Goal: Task Accomplishment & Management: Complete application form

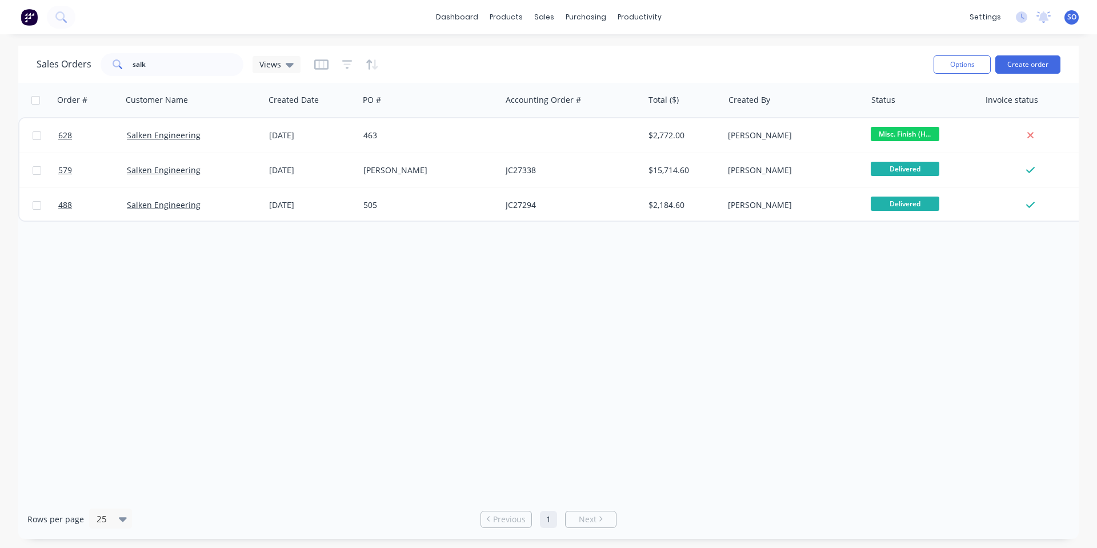
click at [580, 315] on div "Order # Customer Name Created Date PO # Accounting Order # Total ($) Created By…" at bounding box center [548, 291] width 1061 height 417
drag, startPoint x: 36, startPoint y: 71, endPoint x: 0, endPoint y: 73, distance: 36.0
click at [0, 74] on div "Sales Orders salk Views Options Create order Order # Customer Name Created Date…" at bounding box center [548, 292] width 1097 height 493
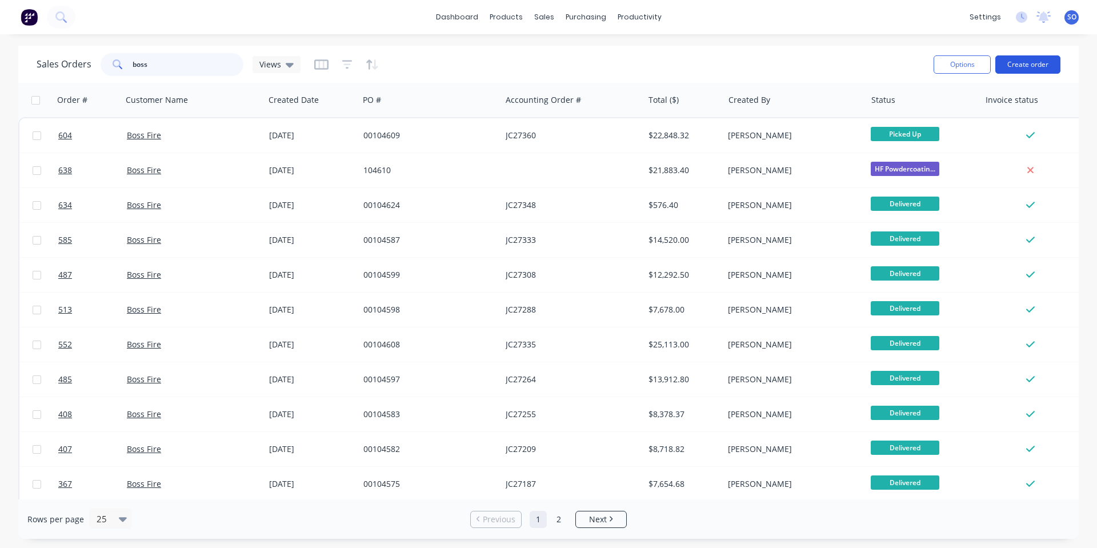
type input "boss"
click at [1036, 67] on button "Create order" at bounding box center [1028, 64] width 65 height 18
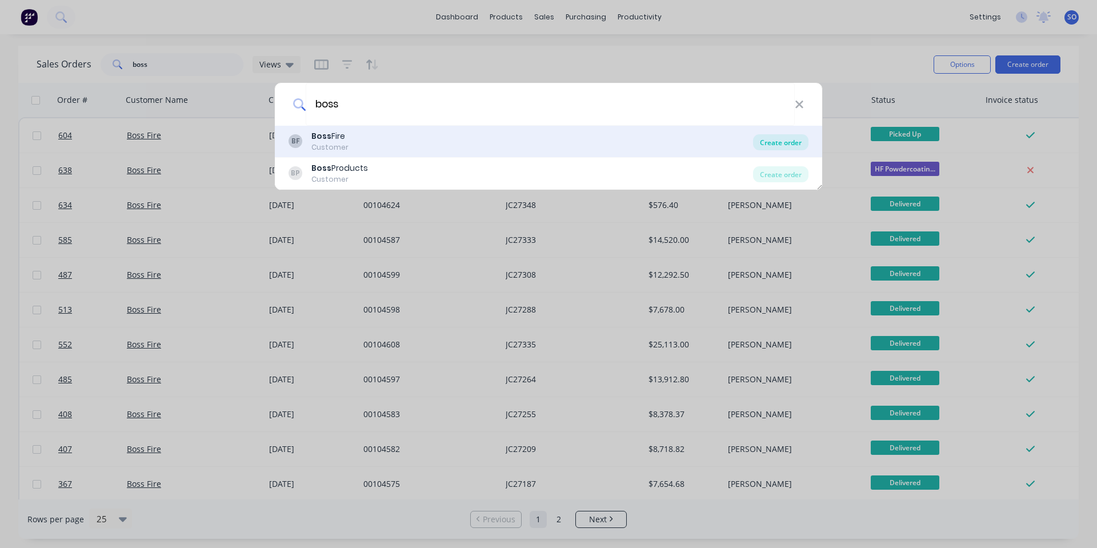
type input "boss"
click at [776, 139] on div "Create order" at bounding box center [780, 142] width 55 height 16
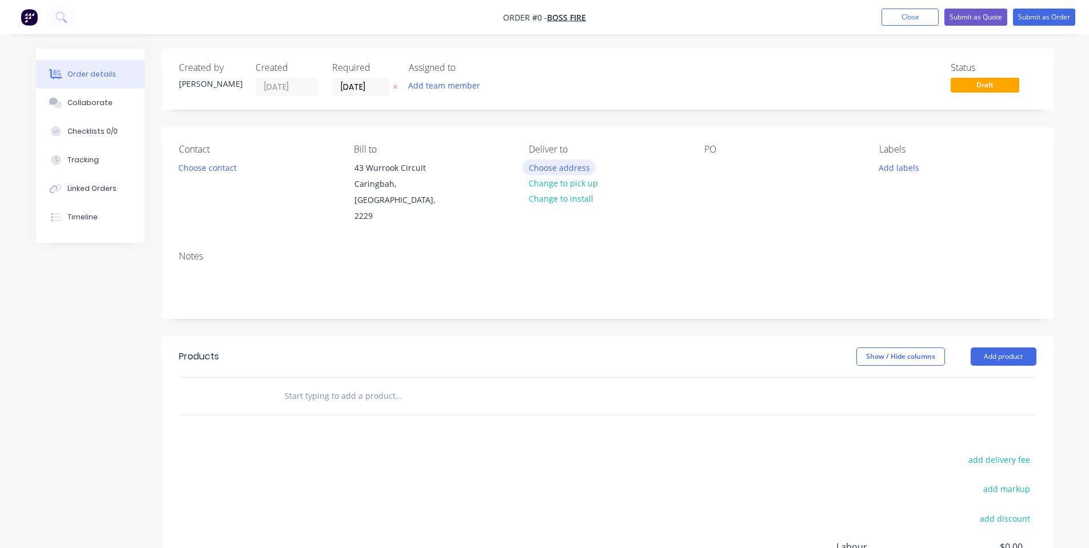
click at [566, 173] on button "Choose address" at bounding box center [558, 166] width 73 height 15
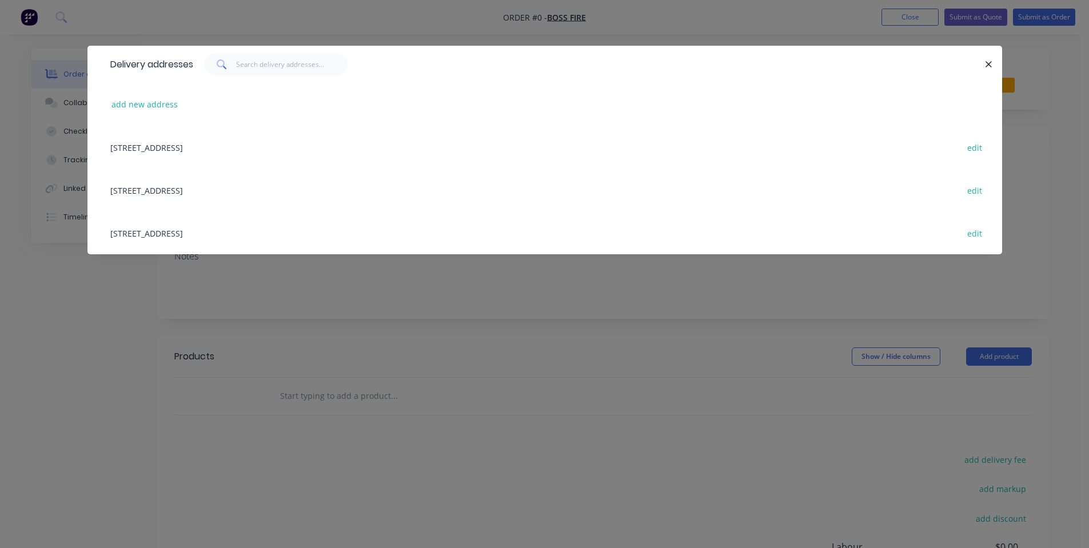
click at [229, 147] on div "[STREET_ADDRESS] edit" at bounding box center [545, 147] width 880 height 43
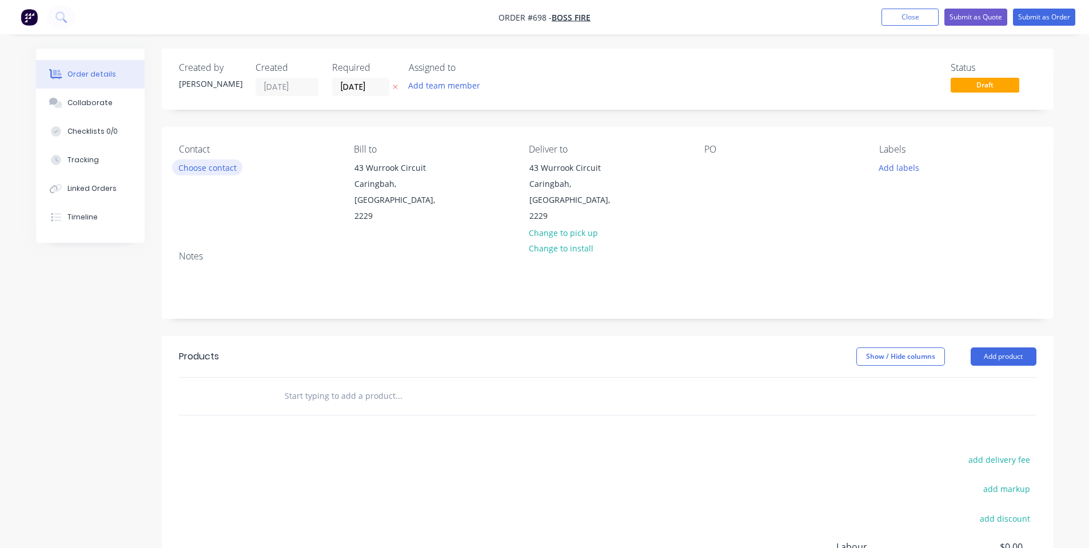
click at [208, 173] on button "Choose contact" at bounding box center [207, 166] width 70 height 15
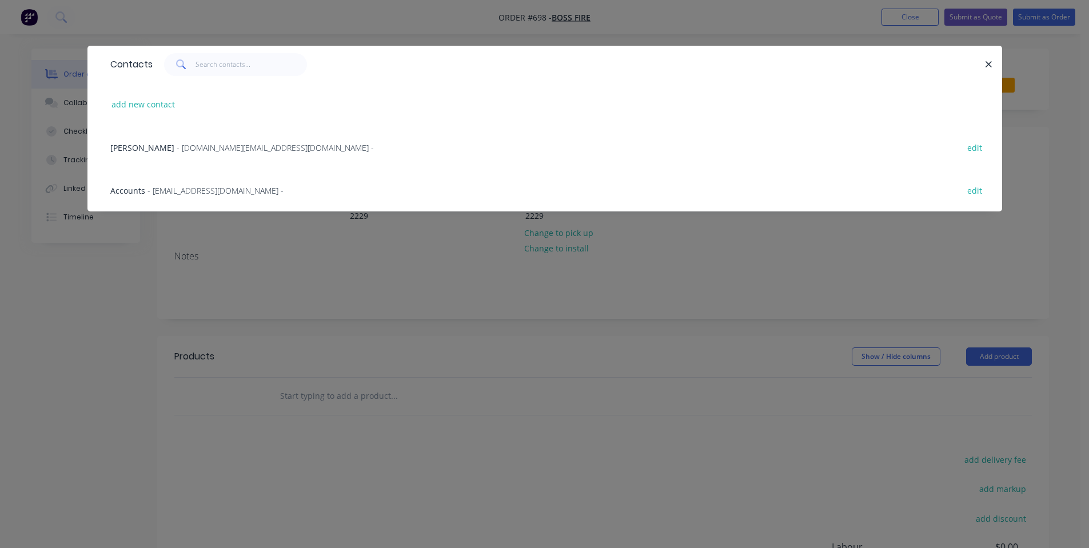
click at [219, 160] on div "[PERSON_NAME] - [DOMAIN_NAME][EMAIL_ADDRESS][DOMAIN_NAME] - edit" at bounding box center [545, 147] width 880 height 43
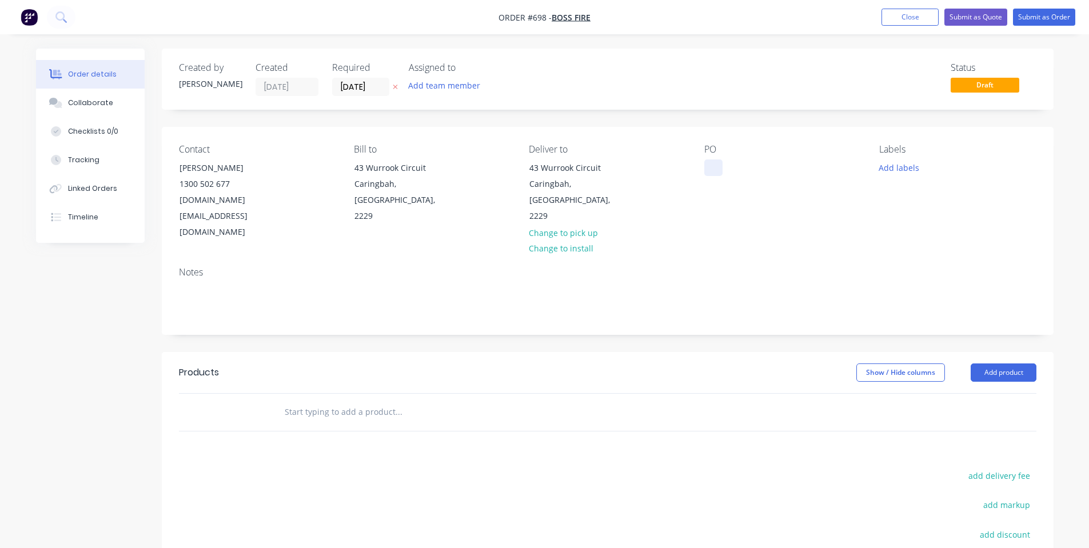
click at [711, 170] on div at bounding box center [713, 167] width 18 height 17
click at [791, 161] on div "PO 00104611" at bounding box center [782, 192] width 157 height 97
click at [894, 162] on button "Add labels" at bounding box center [899, 166] width 53 height 15
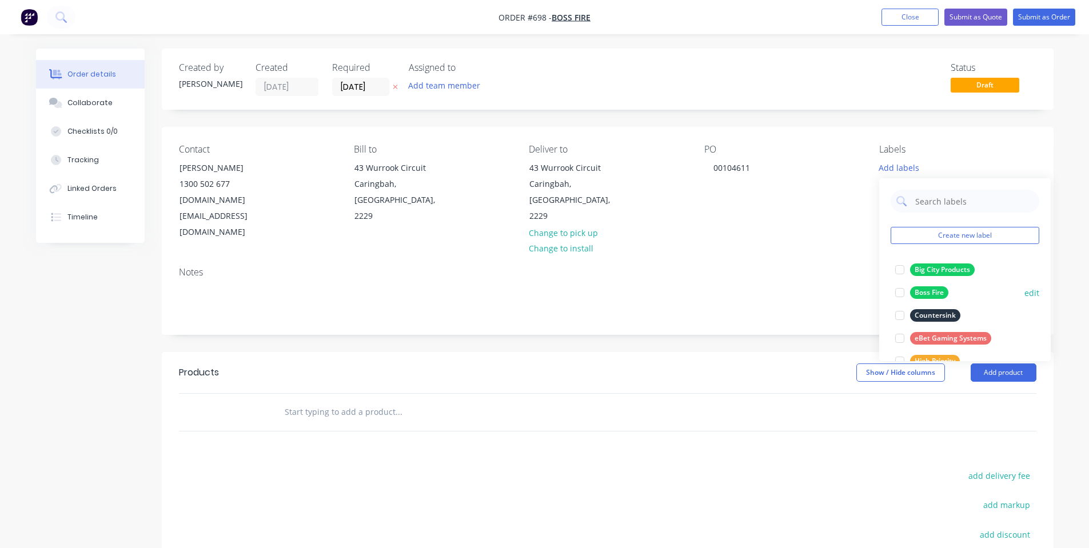
click at [944, 293] on div "Boss Fire" at bounding box center [929, 292] width 38 height 13
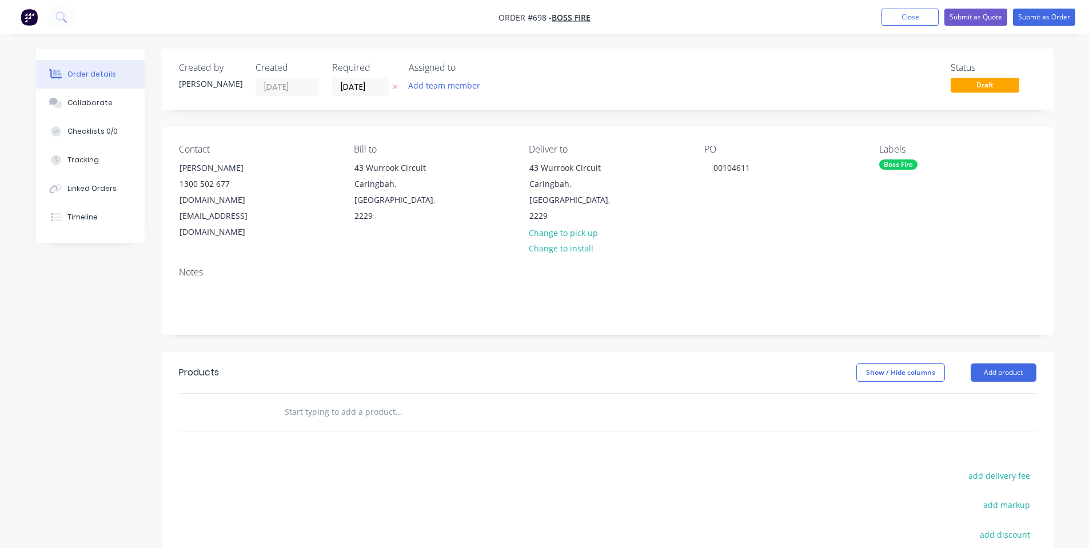
click at [772, 207] on div "PO 00104611" at bounding box center [782, 192] width 157 height 97
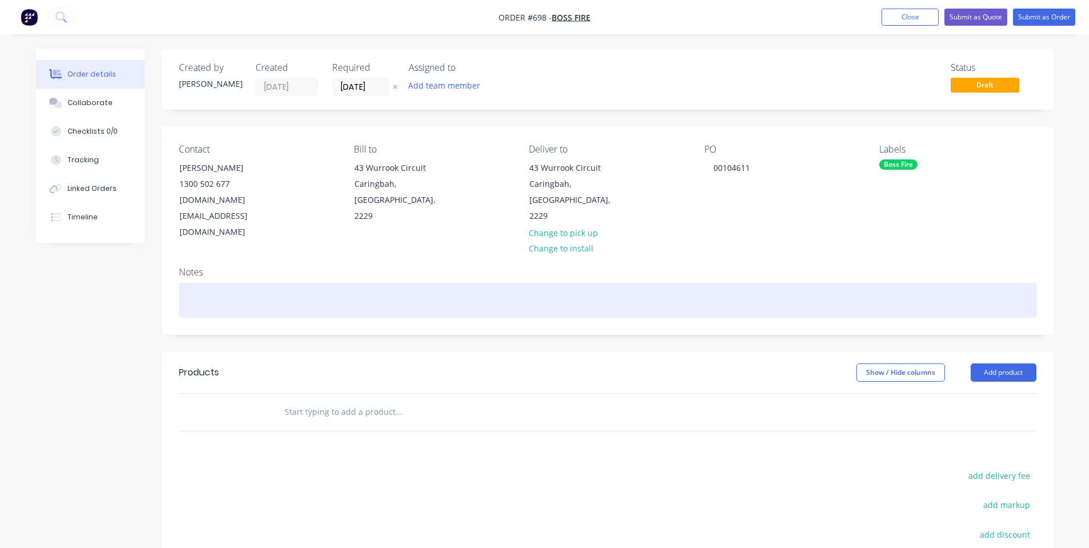
drag, startPoint x: 744, startPoint y: 265, endPoint x: 182, endPoint y: 113, distance: 582.1
click at [157, 65] on div "Order details Collaborate Checklists 0/0 Tracking Linked Orders Timeline Order …" at bounding box center [545, 386] width 1040 height 674
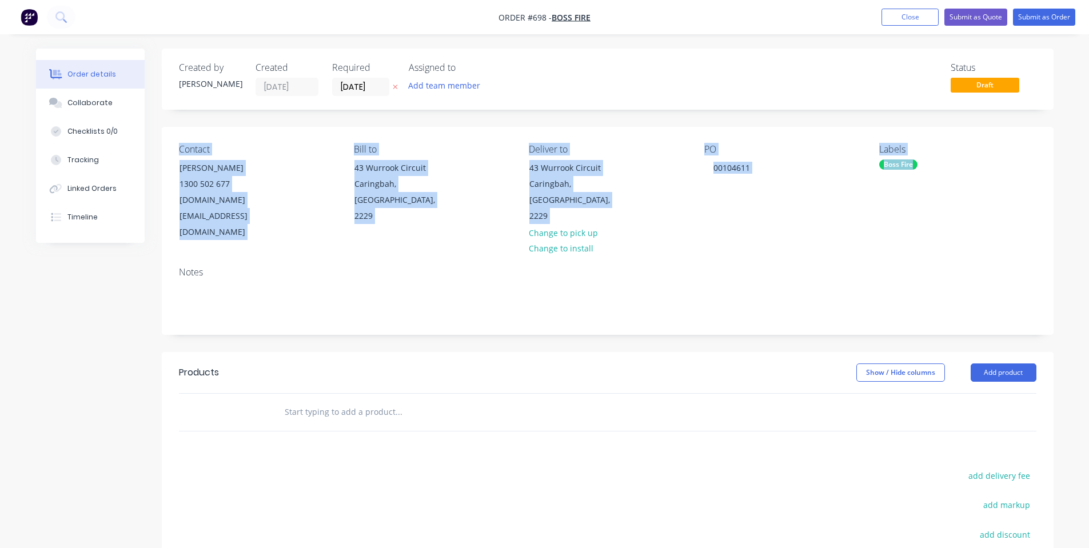
drag, startPoint x: 177, startPoint y: 141, endPoint x: 949, endPoint y: 210, distance: 775.8
click at [949, 210] on div "Contact Lara Sale [PHONE_NUMBER] [DOMAIN_NAME][EMAIL_ADDRESS][DOMAIN_NAME] Bill…" at bounding box center [608, 192] width 892 height 131
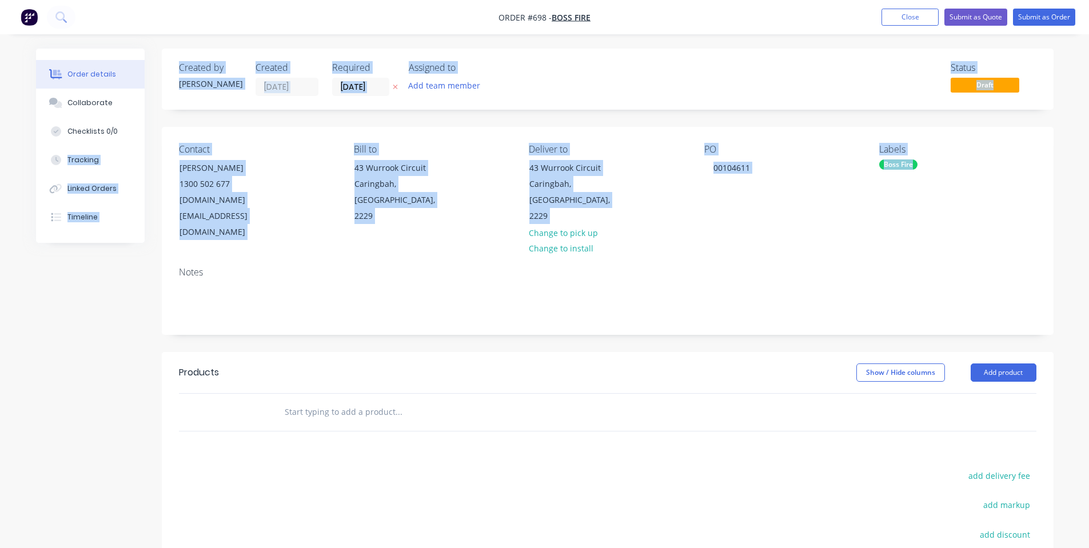
drag, startPoint x: 957, startPoint y: 203, endPoint x: 233, endPoint y: 141, distance: 726.8
click at [182, 137] on div "Contact Lara Sale [PHONE_NUMBER] [DOMAIN_NAME][EMAIL_ADDRESS][DOMAIN_NAME] Bill…" at bounding box center [608, 192] width 892 height 131
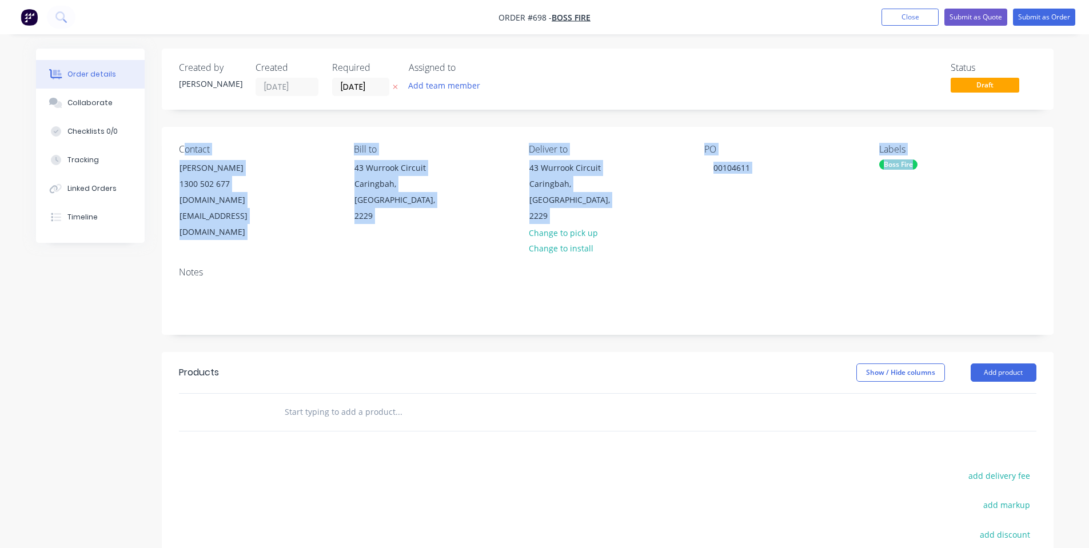
click at [233, 141] on div "Contact Lara Sale [PHONE_NUMBER] [DOMAIN_NAME][EMAIL_ADDRESS][DOMAIN_NAME] Bill…" at bounding box center [608, 192] width 892 height 131
drag, startPoint x: 166, startPoint y: 147, endPoint x: 964, endPoint y: 185, distance: 798.7
click at [964, 185] on div "Contact Lara Sale [PHONE_NUMBER] [DOMAIN_NAME][EMAIL_ADDRESS][DOMAIN_NAME] Bill…" at bounding box center [608, 192] width 892 height 131
click at [964, 185] on div "Labels Boss Fire" at bounding box center [957, 192] width 157 height 97
drag, startPoint x: 922, startPoint y: 154, endPoint x: 173, endPoint y: 60, distance: 754.6
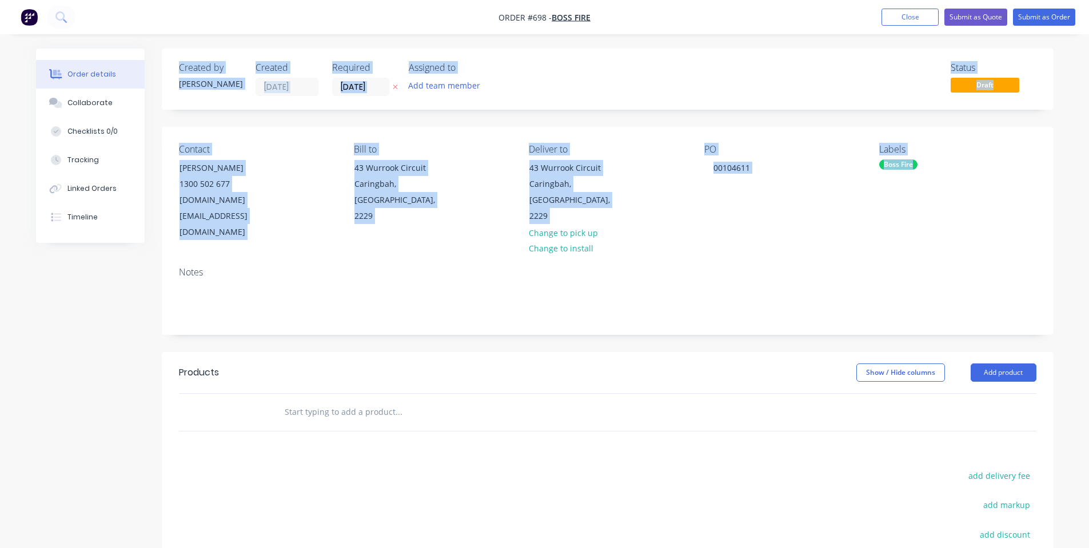
click at [173, 60] on div "Created by [PERSON_NAME] Created [DATE] Required [DATE] Assigned to Add team me…" at bounding box center [608, 377] width 892 height 657
drag, startPoint x: 173, startPoint y: 60, endPoint x: 201, endPoint y: 66, distance: 28.0
click at [173, 61] on div "Created by [PERSON_NAME] Created [DATE] Required [DATE] Assigned to Add team me…" at bounding box center [608, 79] width 892 height 61
click at [306, 116] on div "Created by [PERSON_NAME] Created [DATE] Required [DATE] Assigned to Add team me…" at bounding box center [608, 377] width 892 height 657
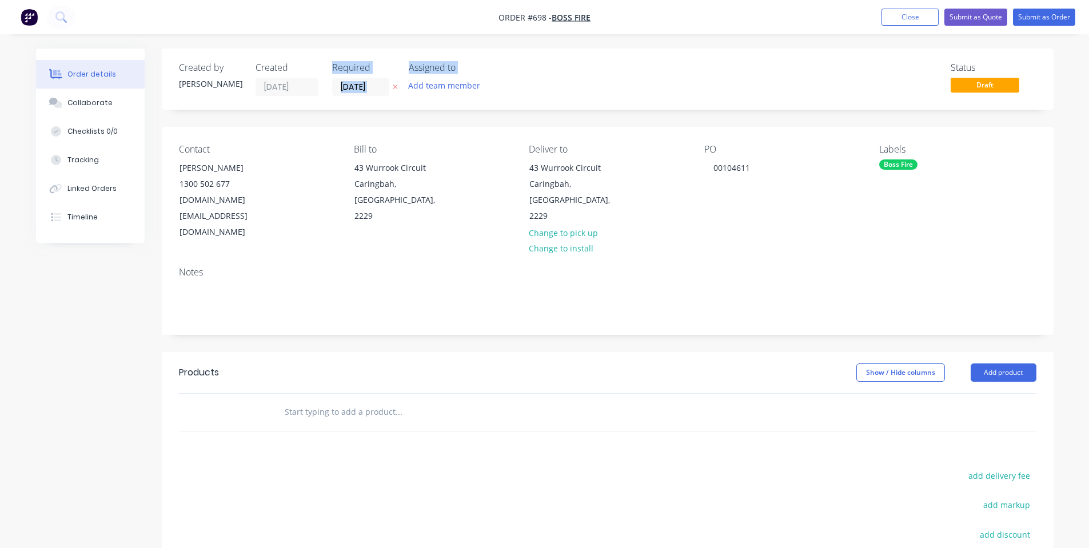
drag, startPoint x: 329, startPoint y: 65, endPoint x: 503, endPoint y: 94, distance: 176.6
click at [503, 94] on div "Created by [PERSON_NAME] Created [DATE] Required [DATE] Assigned to Add team me…" at bounding box center [351, 79] width 344 height 34
click at [503, 94] on div "Add team member" at bounding box center [466, 86] width 114 height 17
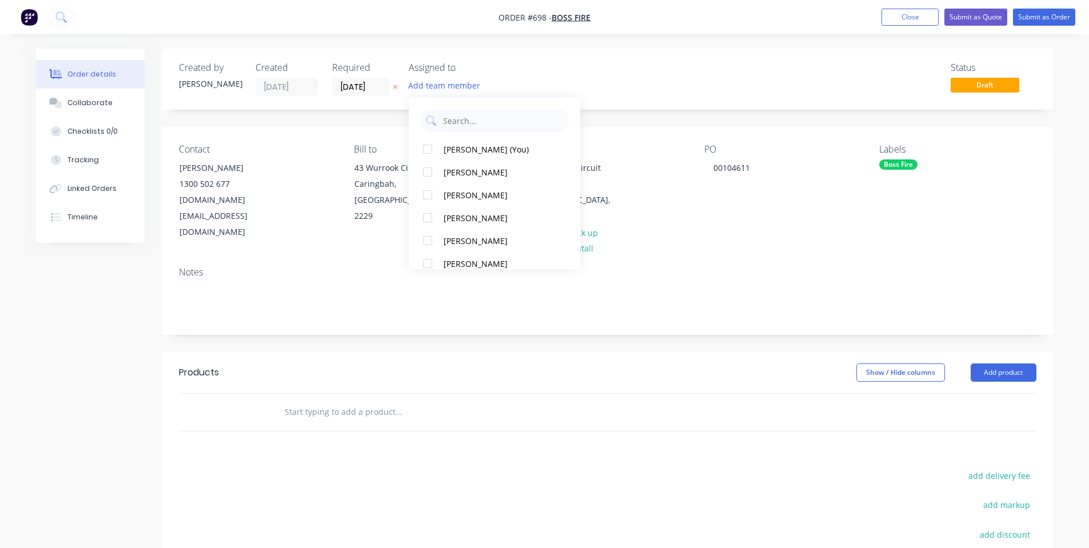
click at [508, 83] on div "Add team member" at bounding box center [466, 86] width 114 height 17
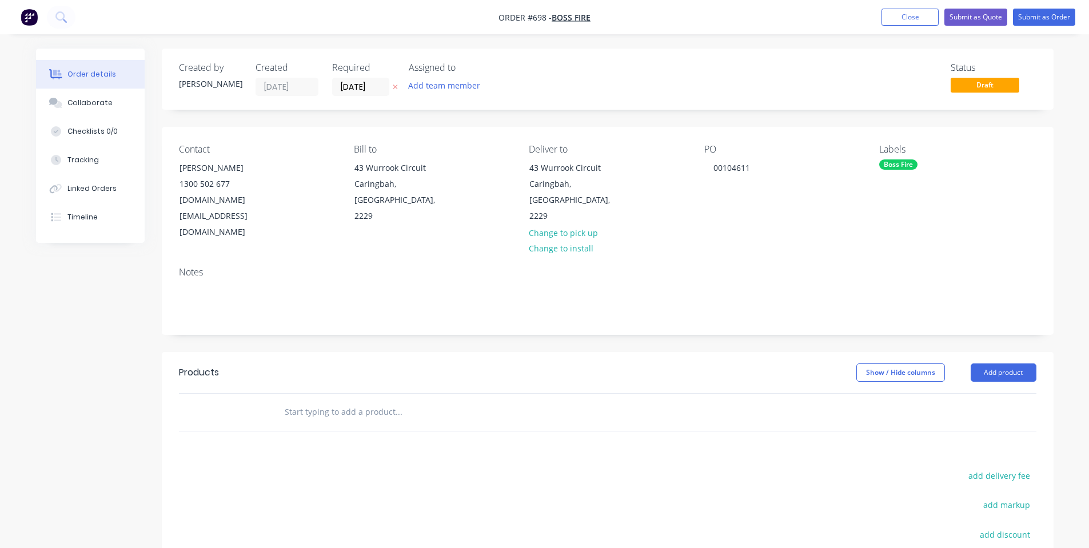
click at [482, 45] on div "Order details Collaborate Checklists 0/0 Tracking Linked Orders Timeline Order …" at bounding box center [544, 361] width 1089 height 723
click at [366, 90] on input "[DATE]" at bounding box center [361, 86] width 56 height 17
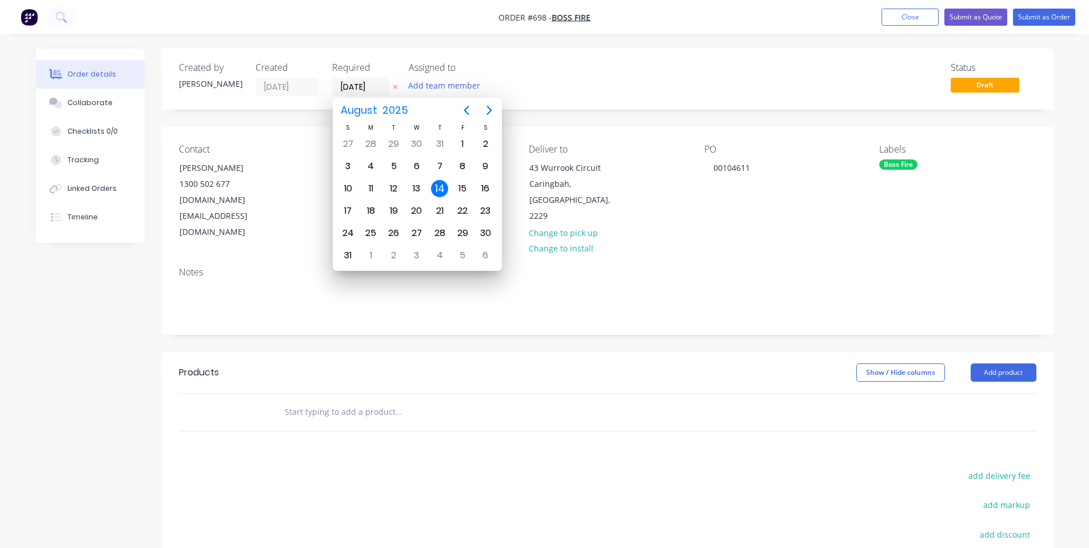
click at [304, 124] on div "Created by [PERSON_NAME] Created [DATE] Required [DATE] Assigned to Add team me…" at bounding box center [608, 377] width 892 height 657
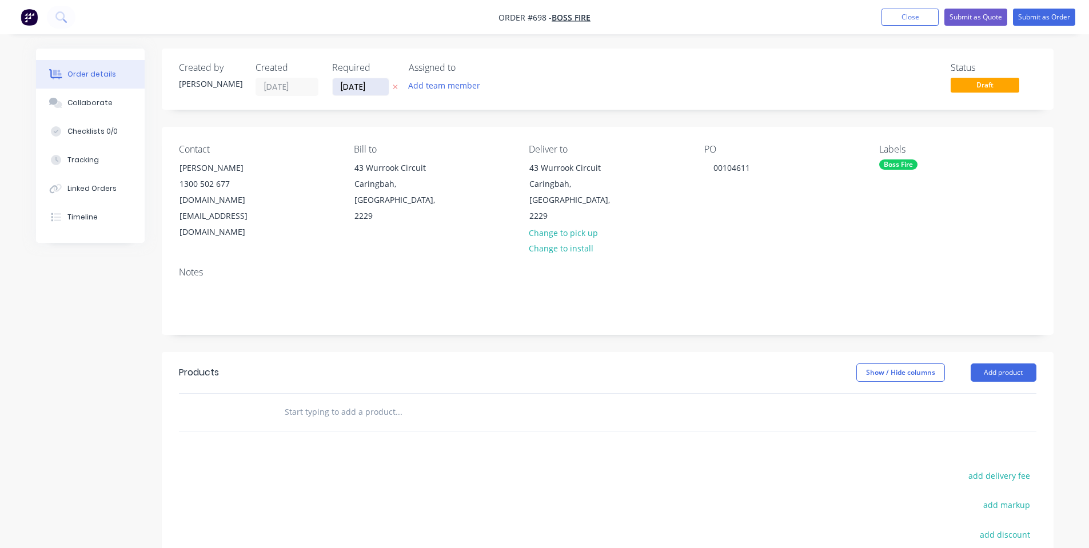
click at [362, 91] on input "[DATE]" at bounding box center [361, 86] width 56 height 17
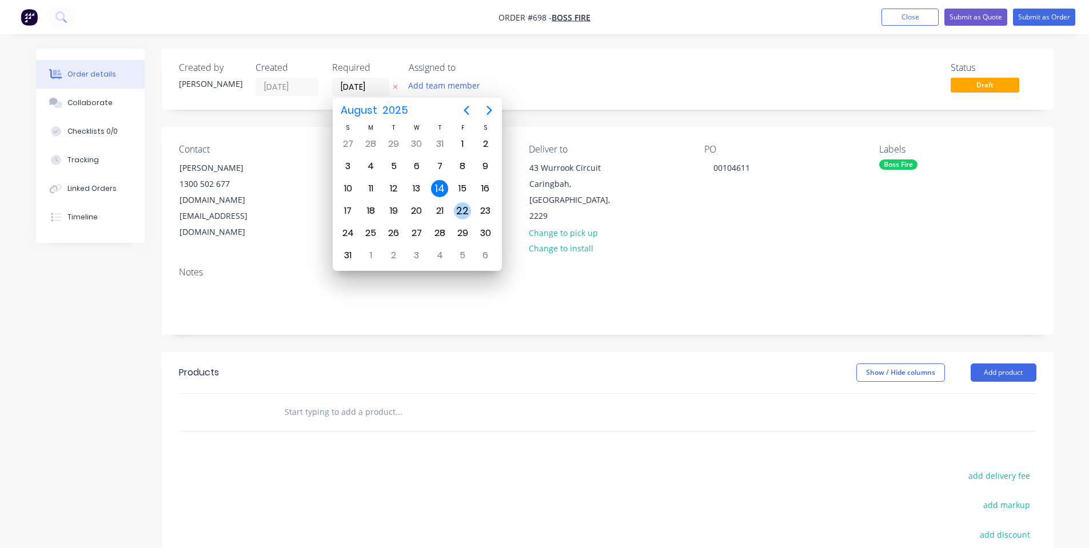
click at [462, 205] on div "22" at bounding box center [462, 210] width 17 height 17
type input "[DATE]"
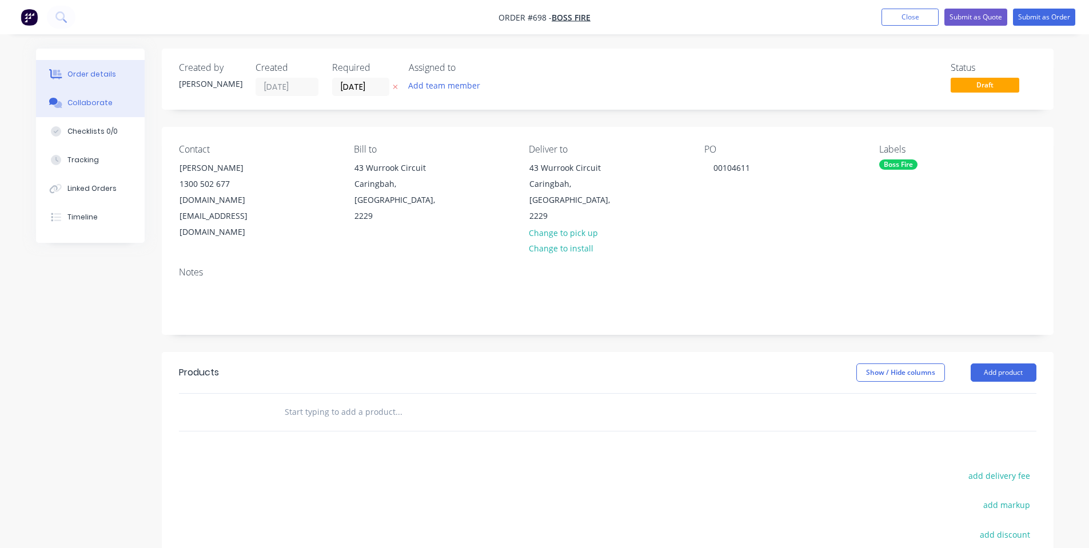
click at [93, 103] on div "Collaborate" at bounding box center [89, 103] width 45 height 10
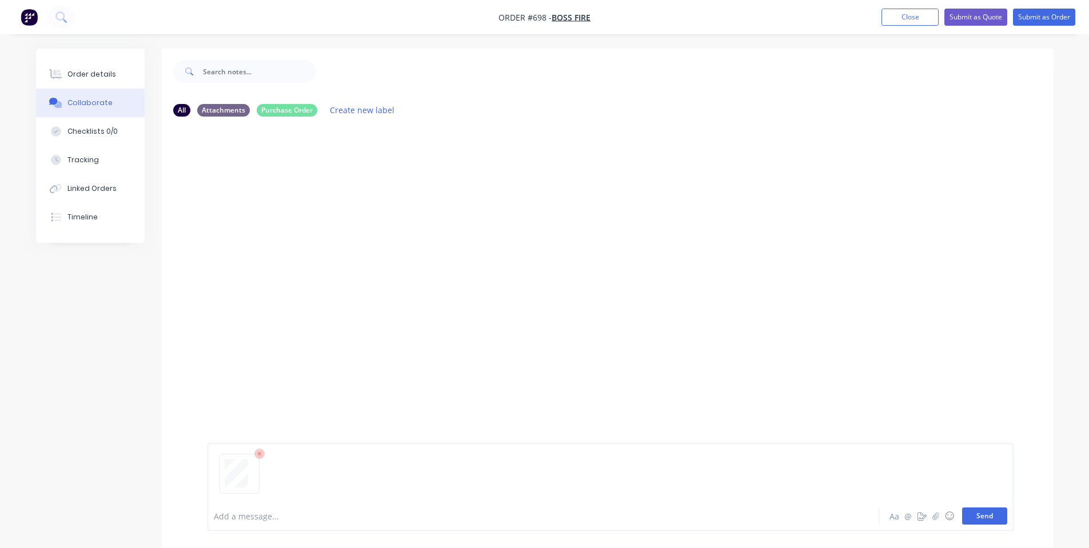
click at [986, 514] on button "Send" at bounding box center [984, 515] width 45 height 17
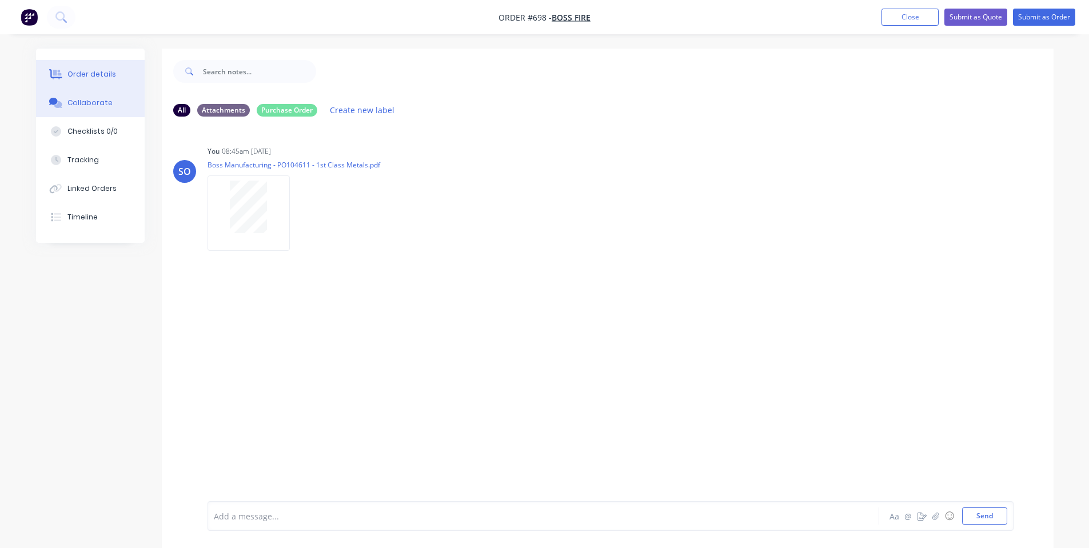
click at [78, 73] on div "Order details" at bounding box center [91, 74] width 49 height 10
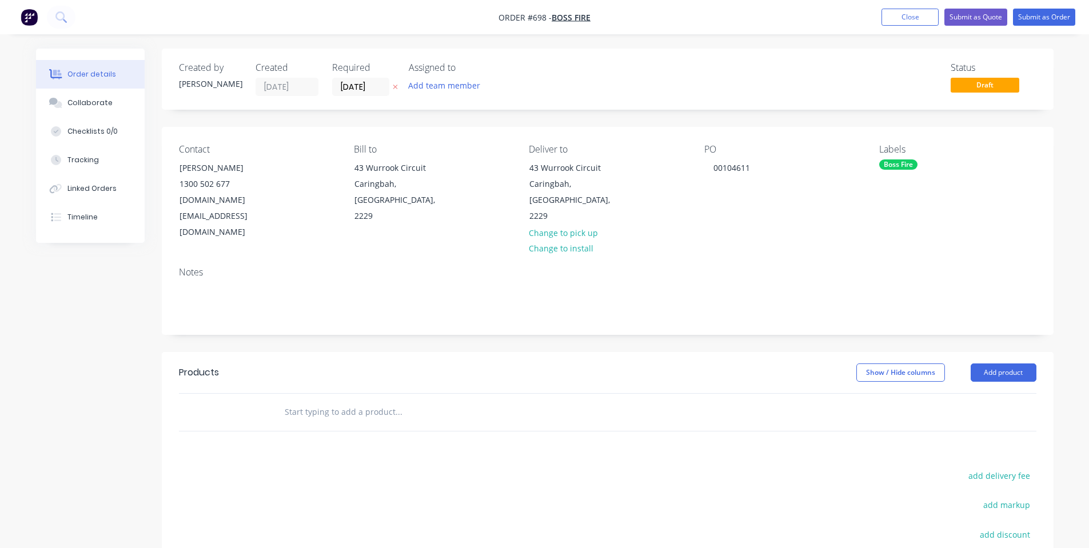
click at [378, 401] on input "text" at bounding box center [398, 412] width 229 height 23
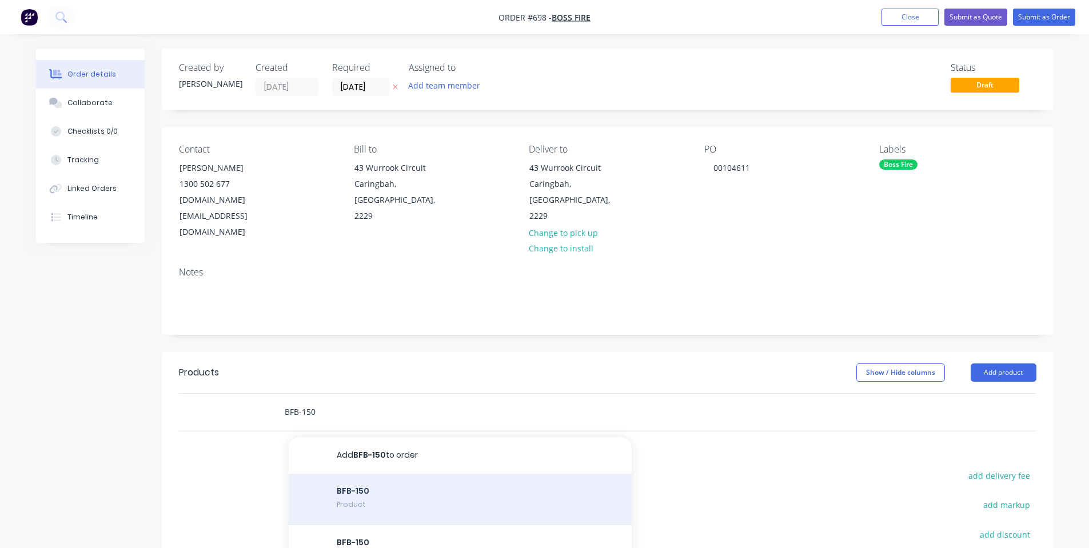
type input "BFB-150"
click at [382, 474] on div "BFB-150 Product" at bounding box center [460, 499] width 343 height 51
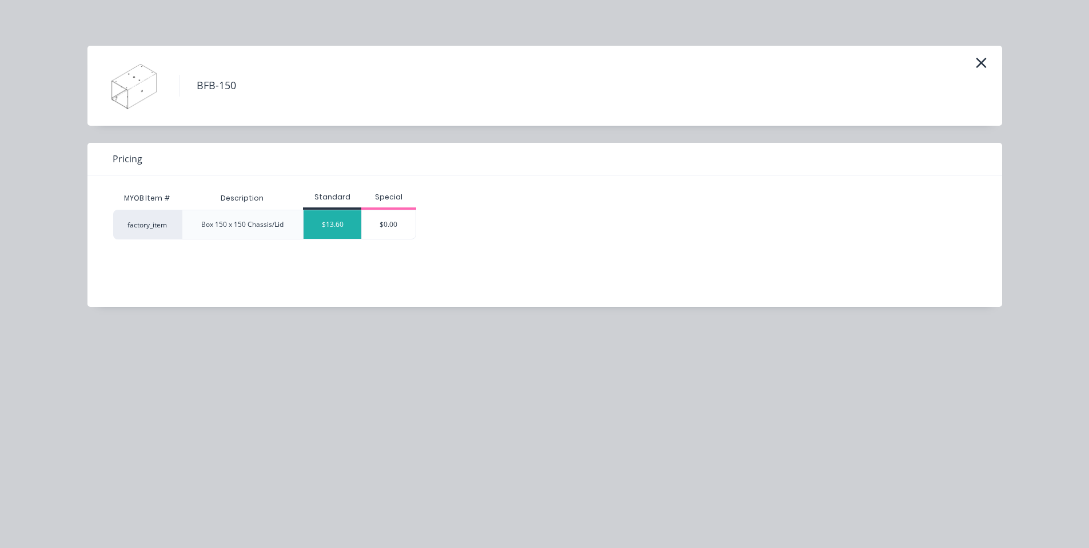
click at [328, 225] on div "$13.60" at bounding box center [332, 224] width 58 height 29
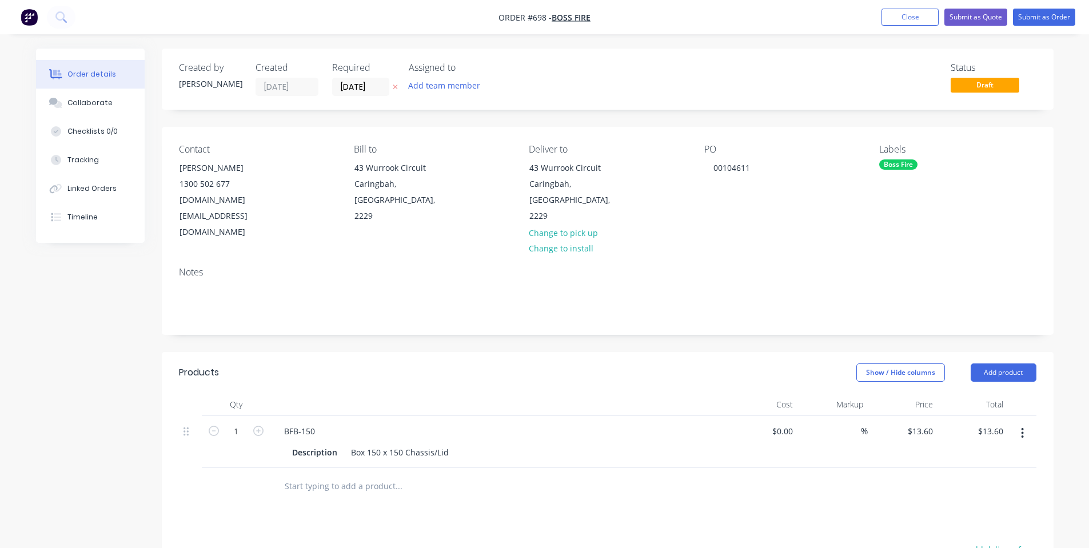
click at [325, 475] on input "text" at bounding box center [398, 486] width 229 height 23
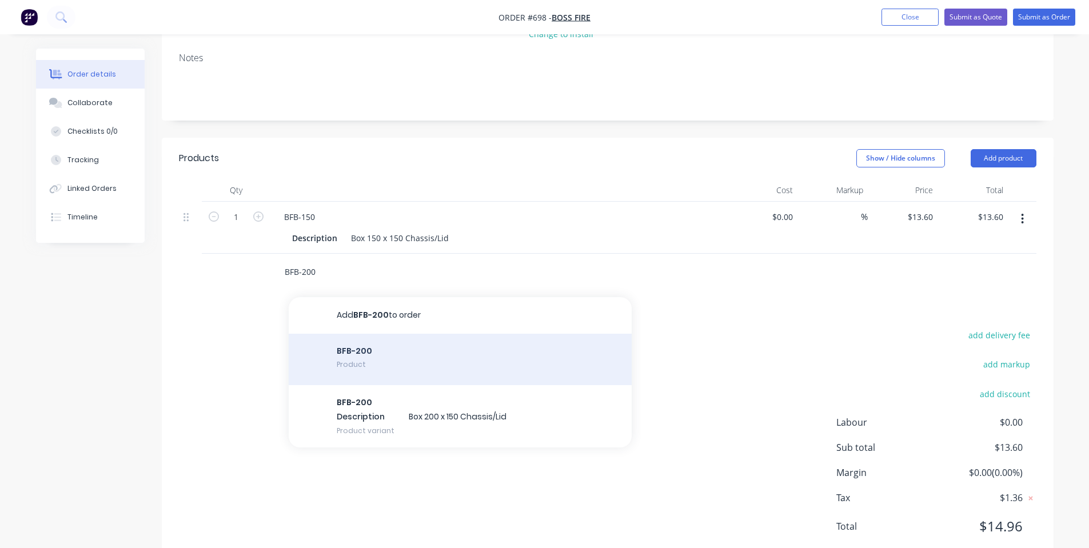
scroll to position [217, 0]
type input "BFB-200"
click at [378, 335] on div "BFB-200 Product" at bounding box center [460, 356] width 343 height 51
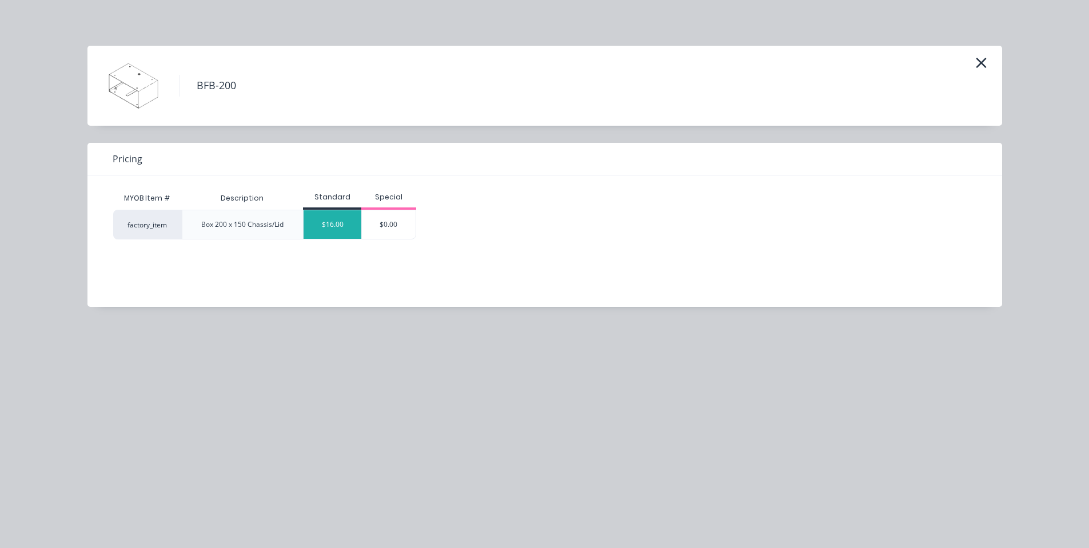
click at [343, 226] on div "$16.00" at bounding box center [332, 224] width 58 height 29
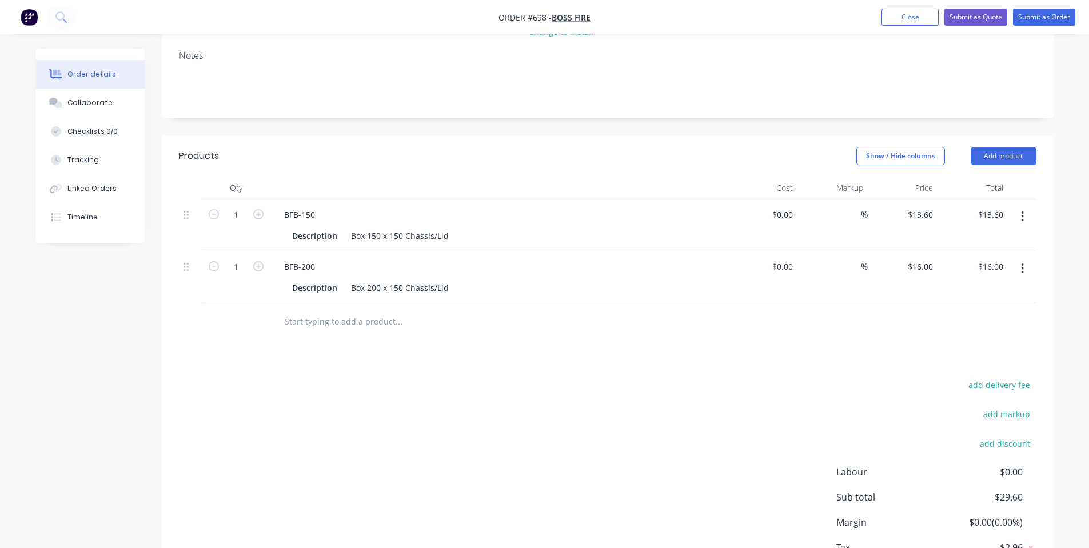
click at [324, 310] on input "text" at bounding box center [398, 321] width 229 height 23
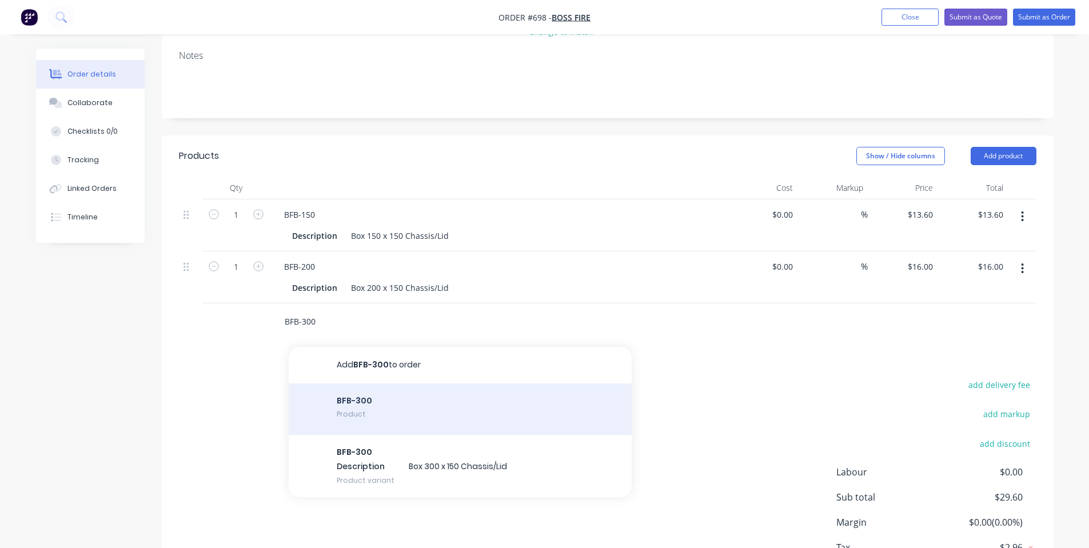
type input "BFB-300"
click at [330, 383] on div "BFB-300 Product" at bounding box center [460, 408] width 343 height 51
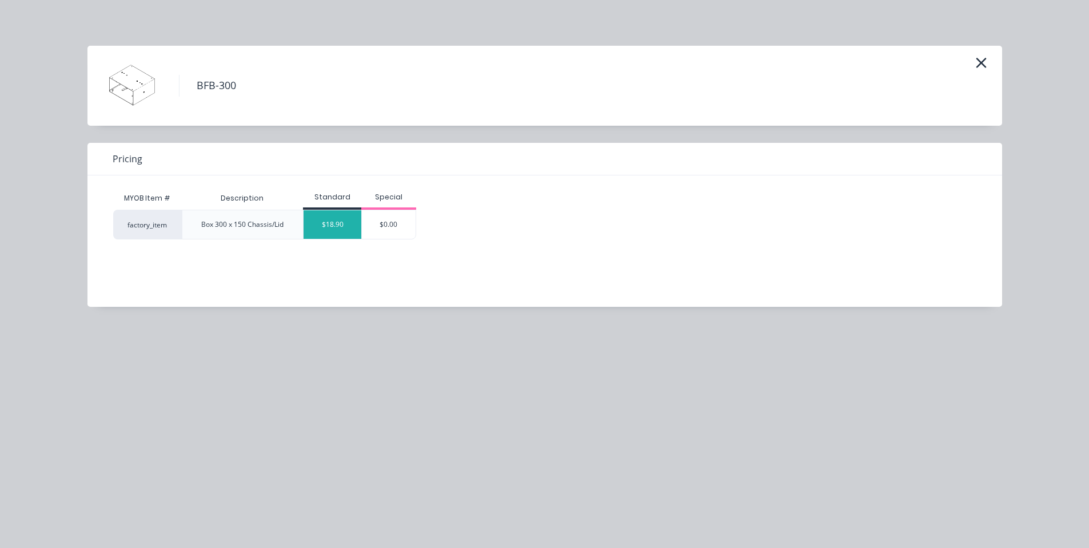
click at [305, 220] on div "factory_item Box 300 x 150 Chassis/Lid $18.90 $0.00" at bounding box center [264, 225] width 303 height 30
click at [329, 223] on div "$18.90" at bounding box center [332, 224] width 58 height 29
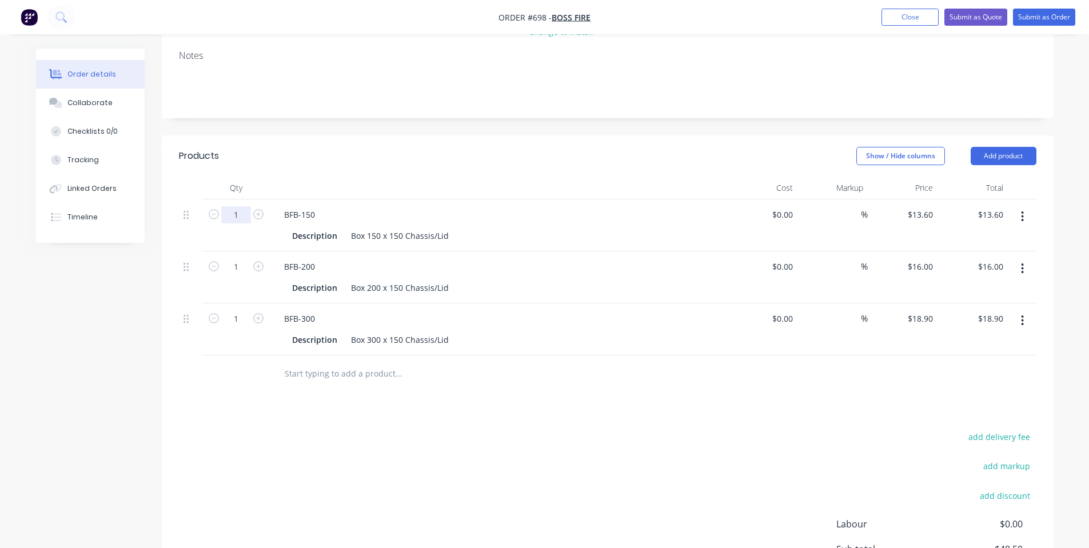
click at [228, 206] on input "1" at bounding box center [236, 214] width 30 height 17
type input "400"
type input "$5,440.00"
click at [245, 223] on input "1" at bounding box center [236, 214] width 30 height 17
type input "240"
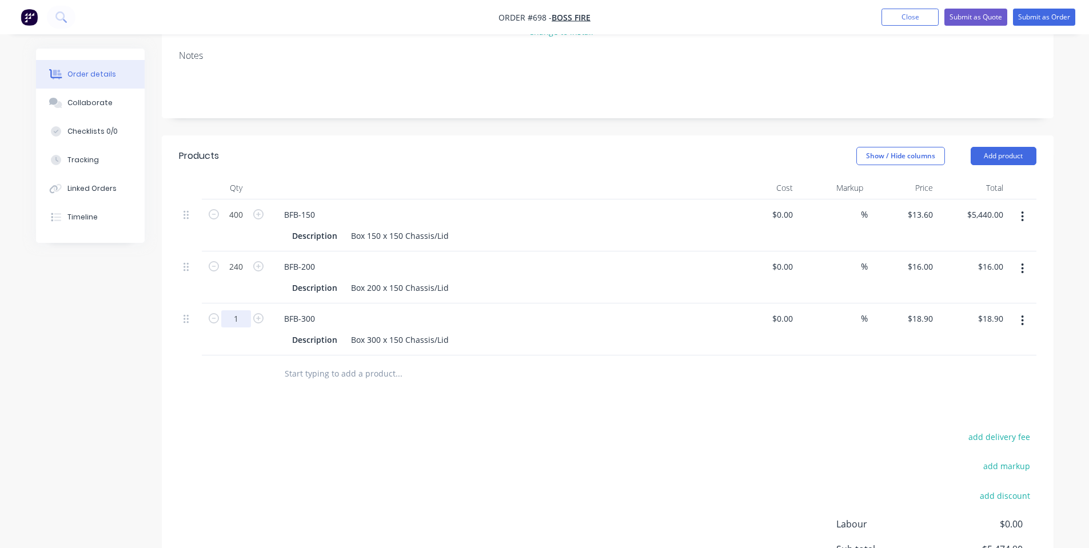
type input "$3,840.00"
click at [237, 223] on input "1" at bounding box center [236, 214] width 30 height 17
type input "600"
type input "$11,340.00"
click at [316, 382] on div "Products Show / Hide columns Add product Qty Cost Markup Price Total 400 BFB-15…" at bounding box center [608, 400] width 892 height 531
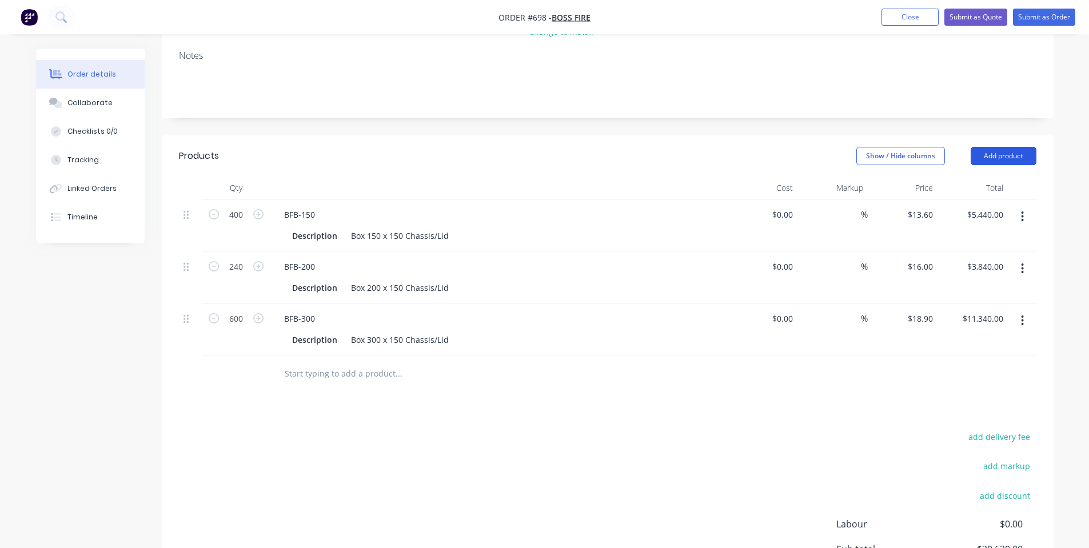
drag, startPoint x: 1025, startPoint y: 118, endPoint x: 1025, endPoint y: 131, distance: 13.1
click at [1026, 147] on button "Add product" at bounding box center [1003, 156] width 66 height 18
click at [929, 311] on button "Notes (Internal)" at bounding box center [982, 322] width 109 height 23
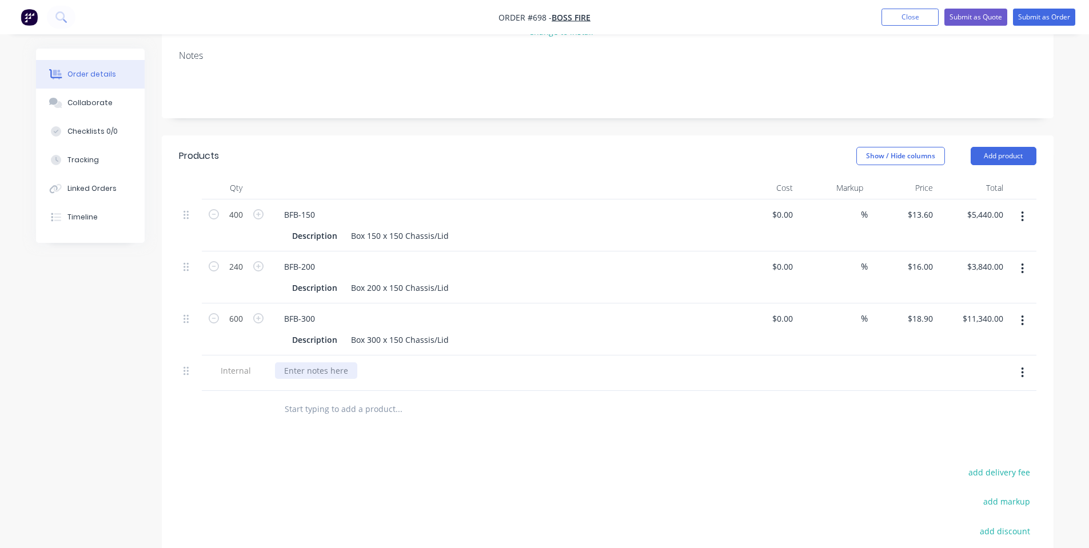
click at [310, 362] on div at bounding box center [316, 370] width 82 height 17
click at [396, 411] on div "Products Show / Hide columns Add product Qty Cost Markup Price Total 400 BFB-15…" at bounding box center [608, 418] width 892 height 567
click at [455, 362] on div "[PERSON_NAME]-Power C5 | Salvagnini P2 | Bending | Advel | Powdercoating - Mist…" at bounding box center [468, 370] width 386 height 17
click at [516, 398] on div "Products Show / Hide columns Add product Qty Cost Markup Price Total 400 BFB-15…" at bounding box center [608, 418] width 892 height 567
click at [84, 98] on div "Collaborate" at bounding box center [89, 103] width 45 height 10
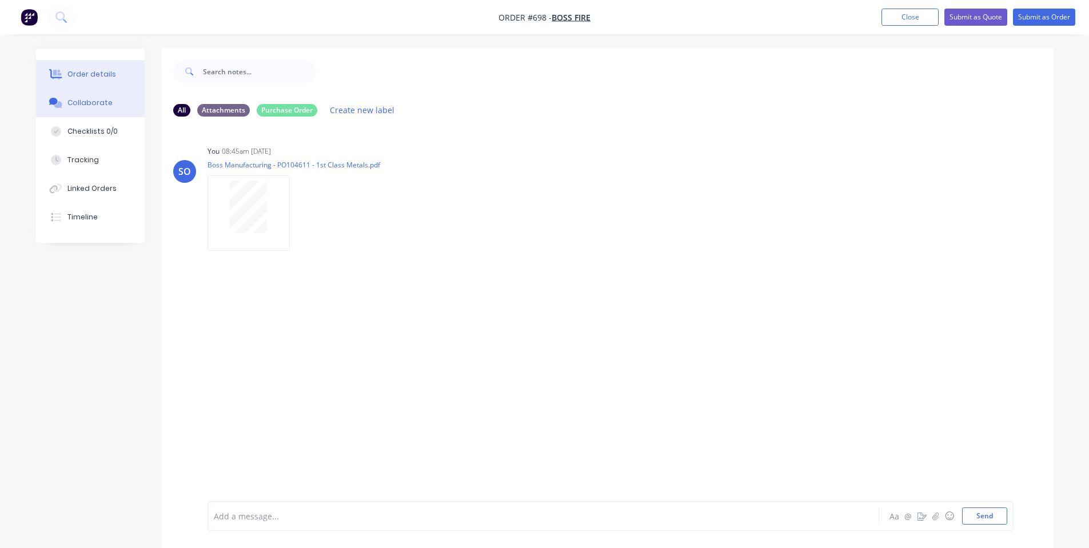
click at [87, 77] on div "Order details" at bounding box center [91, 74] width 49 height 10
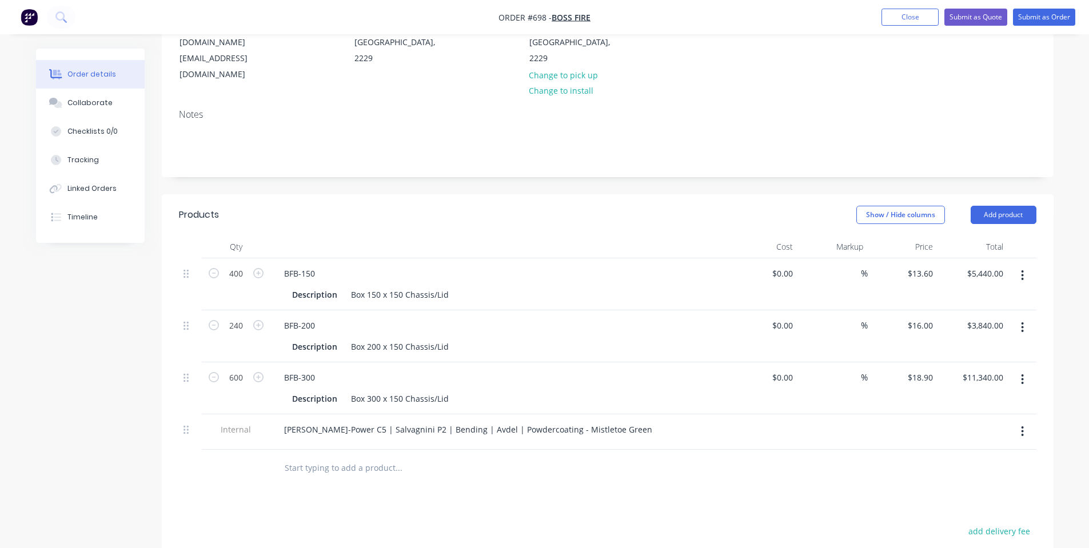
scroll to position [305, 0]
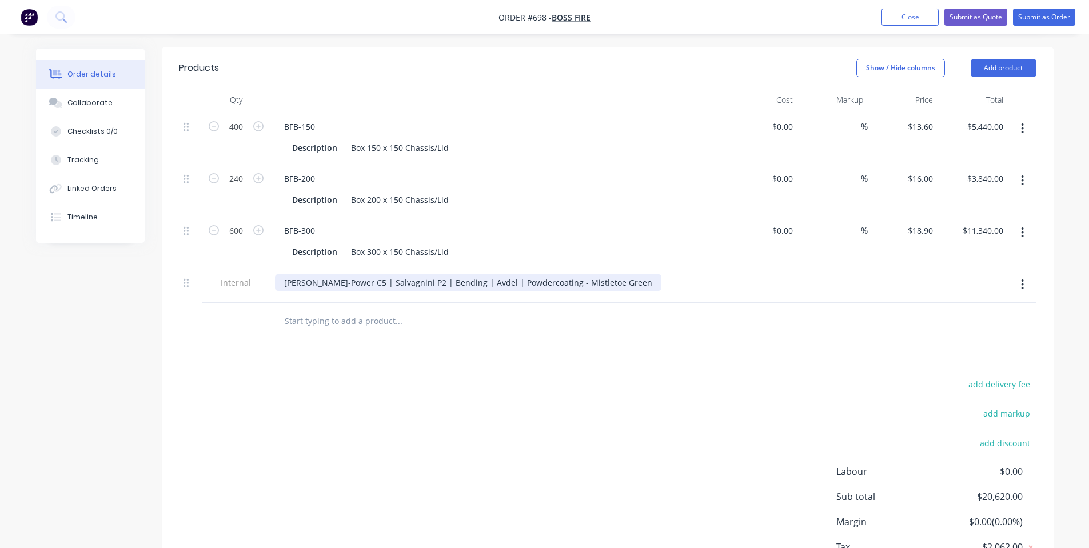
click at [465, 274] on div "[PERSON_NAME]-Power C5 | Salvagnini P2 | Bending | Avdel | Powdercoating - Mist…" at bounding box center [468, 282] width 386 height 17
click at [446, 395] on div "add delivery fee add markup add discount Labour $0.00 Sub total $20,620.00 Marg…" at bounding box center [607, 487] width 857 height 221
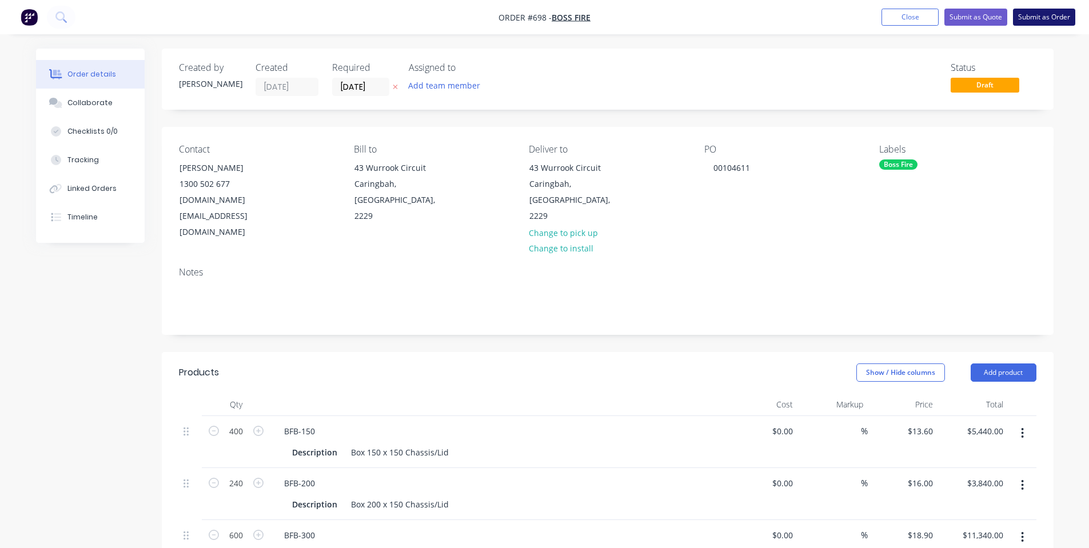
click at [1049, 19] on button "Submit as Order" at bounding box center [1044, 17] width 62 height 17
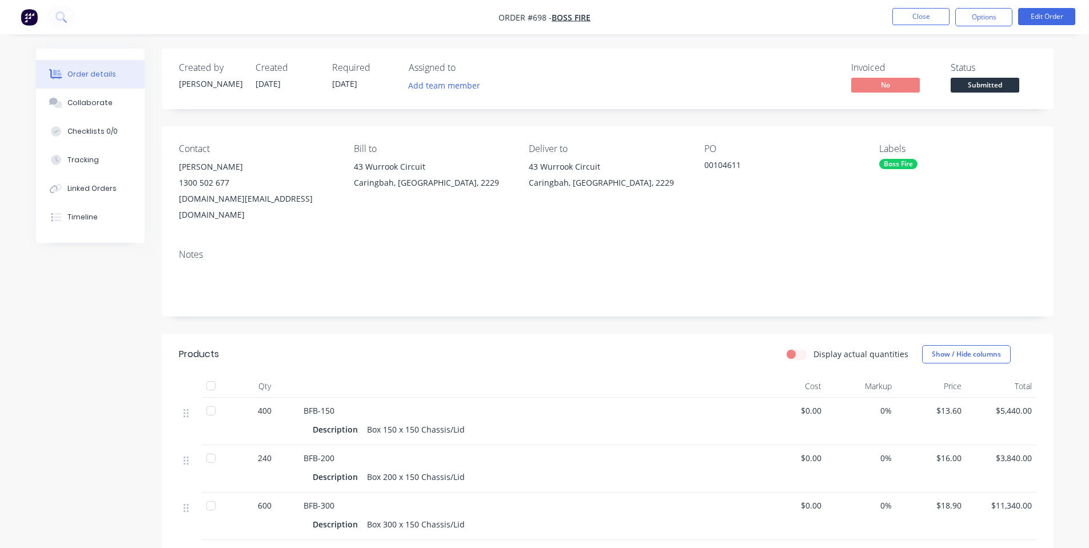
drag, startPoint x: 985, startPoint y: 77, endPoint x: 985, endPoint y: 83, distance: 6.3
click at [986, 78] on div "Status Submitted" at bounding box center [993, 78] width 86 height 33
click at [984, 84] on span "Submitted" at bounding box center [984, 85] width 69 height 14
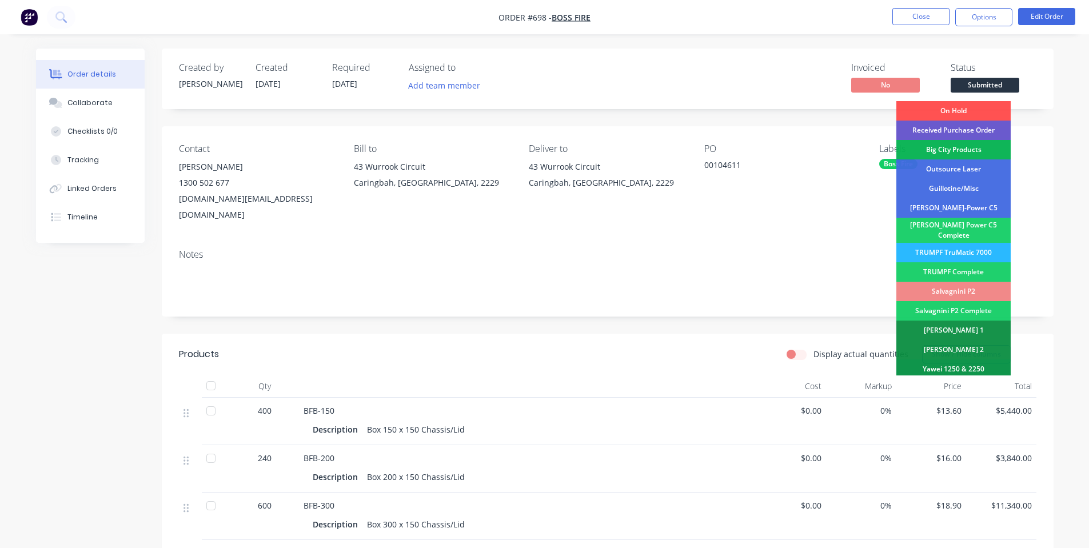
click at [985, 130] on div "Received Purchase Order" at bounding box center [953, 130] width 114 height 19
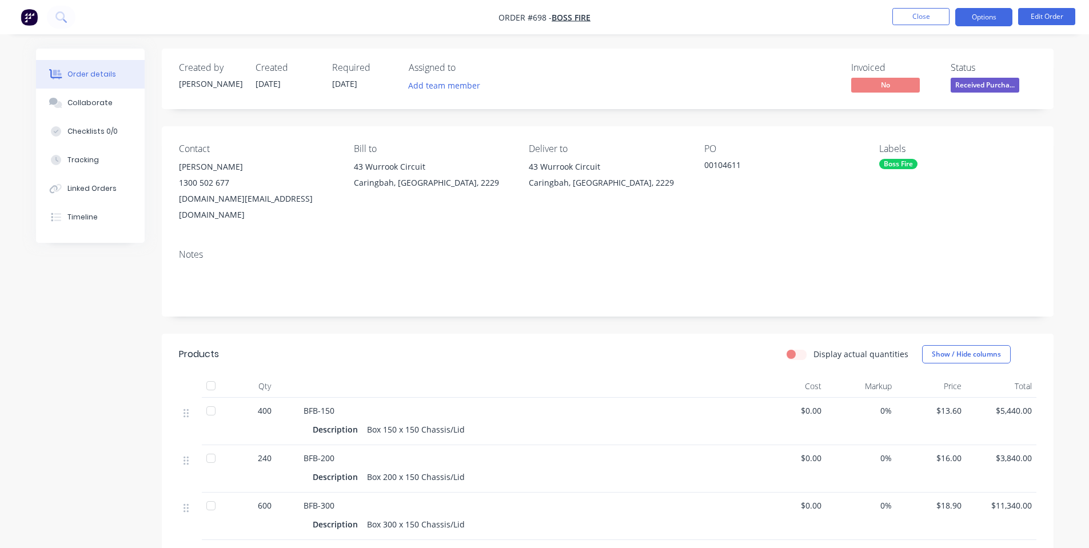
click at [987, 22] on button "Options" at bounding box center [983, 17] width 57 height 18
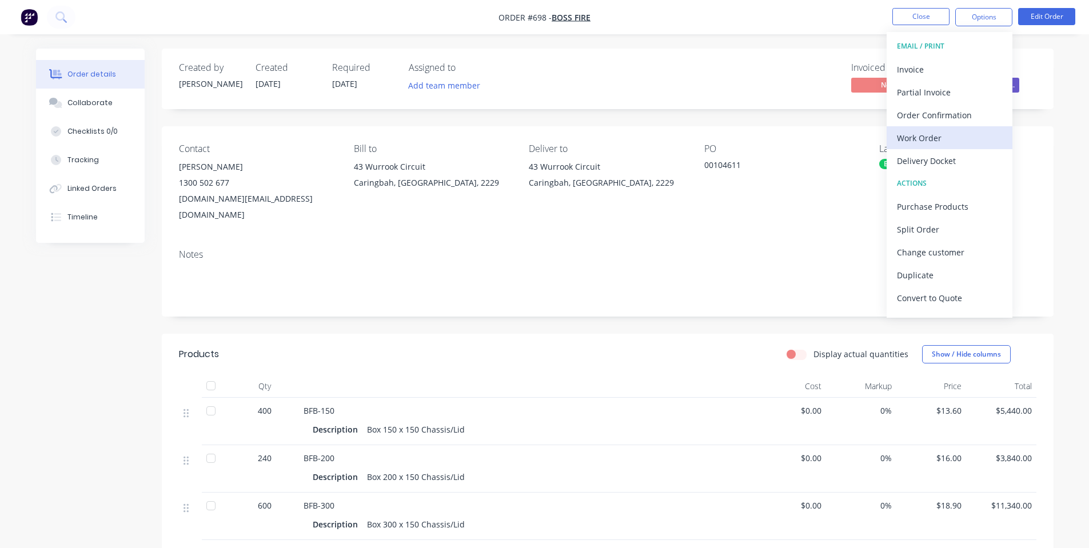
click at [956, 133] on div "Work Order" at bounding box center [949, 138] width 105 height 17
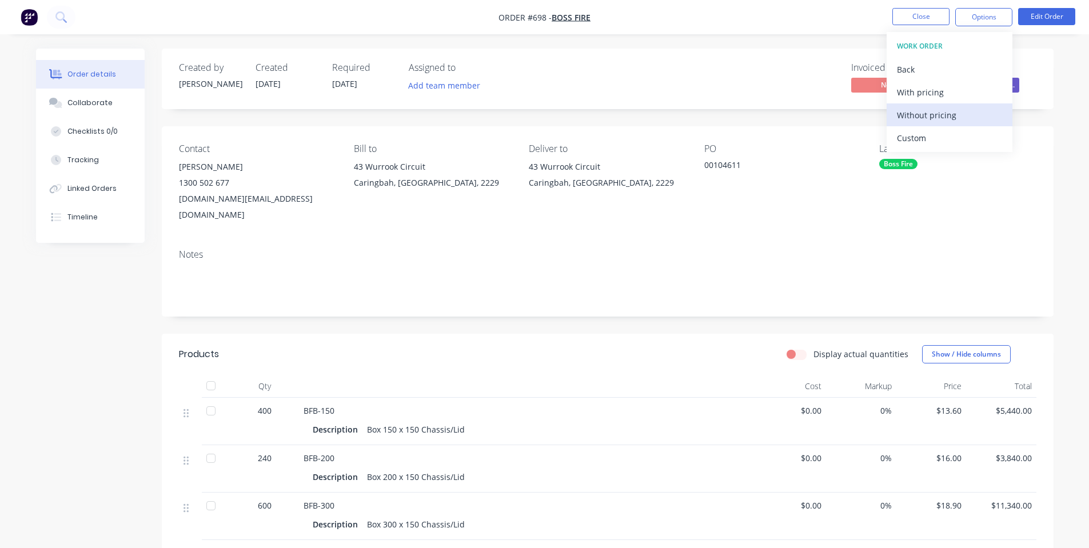
click at [944, 111] on div "Without pricing" at bounding box center [949, 115] width 105 height 17
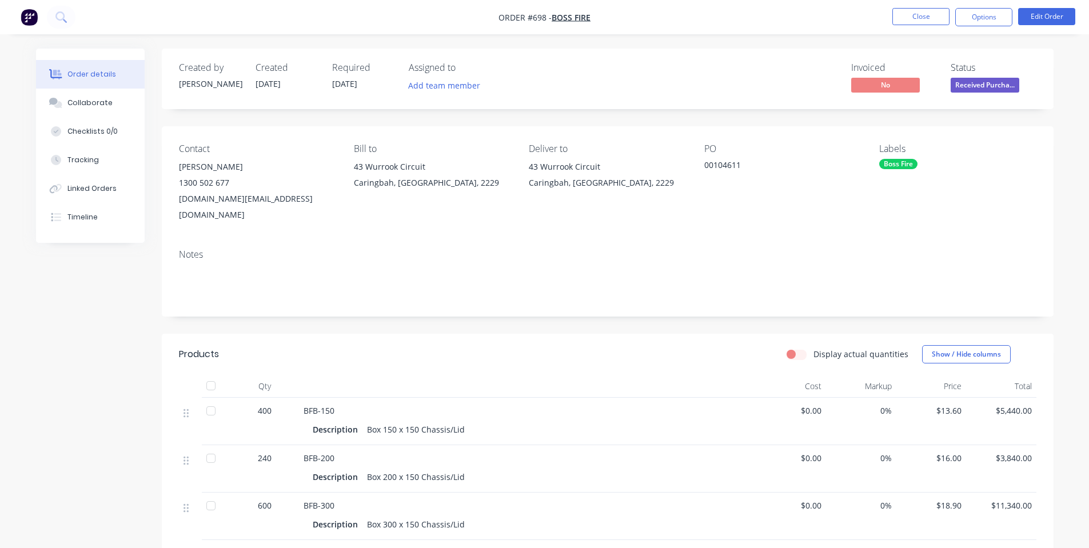
drag, startPoint x: 790, startPoint y: 87, endPoint x: 827, endPoint y: 87, distance: 37.1
click at [820, 87] on div "Invoiced No Status Received Purcha..." at bounding box center [779, 78] width 513 height 33
click at [962, 82] on span "Received Purcha..." at bounding box center [984, 85] width 69 height 14
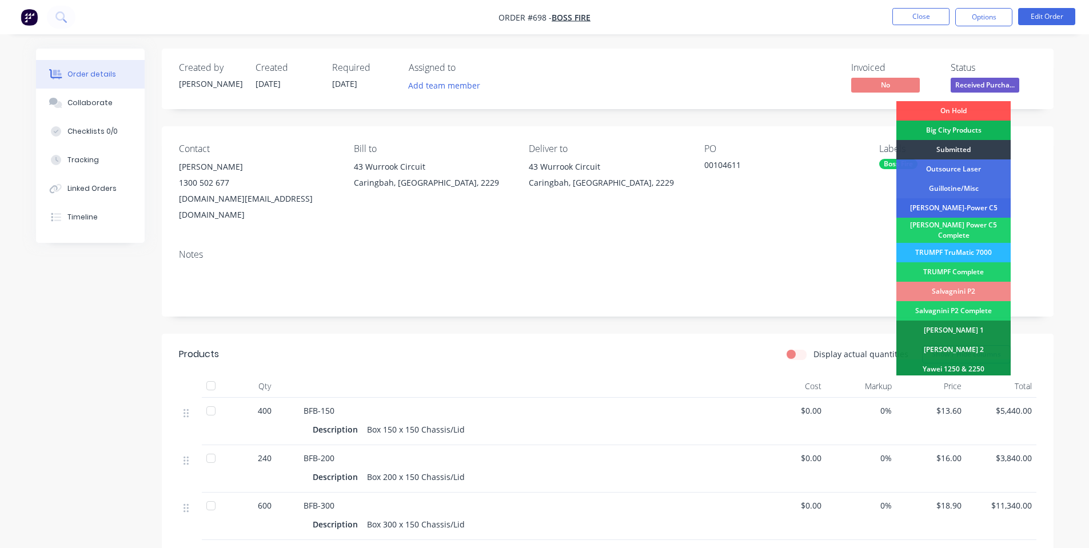
drag, startPoint x: 980, startPoint y: 204, endPoint x: 976, endPoint y: 163, distance: 40.8
click at [980, 203] on div "[PERSON_NAME]-Power C5" at bounding box center [953, 207] width 114 height 19
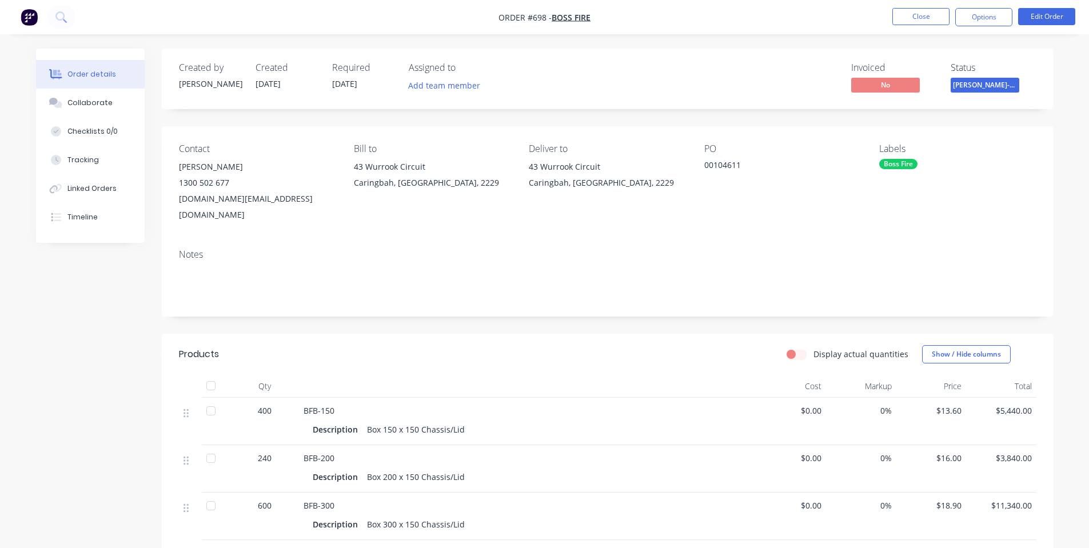
click at [978, 6] on nav "Order #698 - Boss Fire Close Options Edit Order" at bounding box center [544, 17] width 1089 height 34
drag, startPoint x: 982, startPoint y: 18, endPoint x: 988, endPoint y: 26, distance: 10.3
click at [984, 18] on button "Options" at bounding box center [983, 17] width 57 height 18
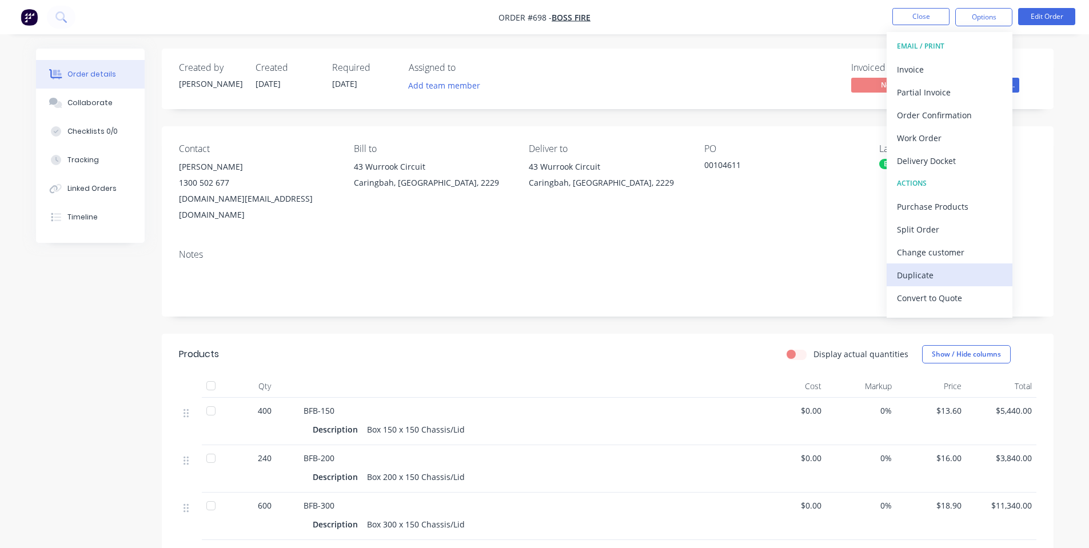
click at [939, 278] on div "Duplicate" at bounding box center [949, 275] width 105 height 17
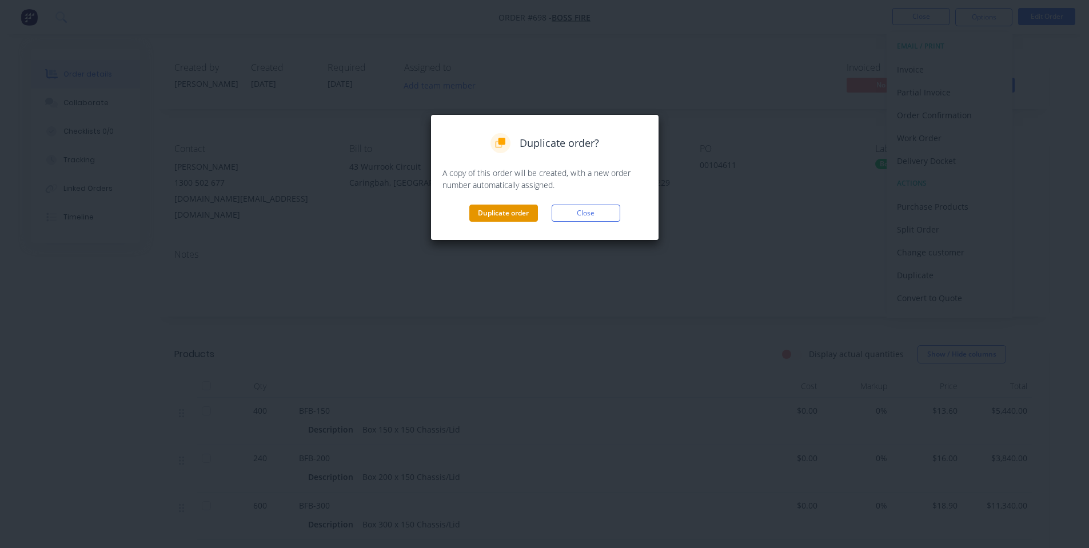
click at [521, 213] on button "Duplicate order" at bounding box center [503, 213] width 69 height 17
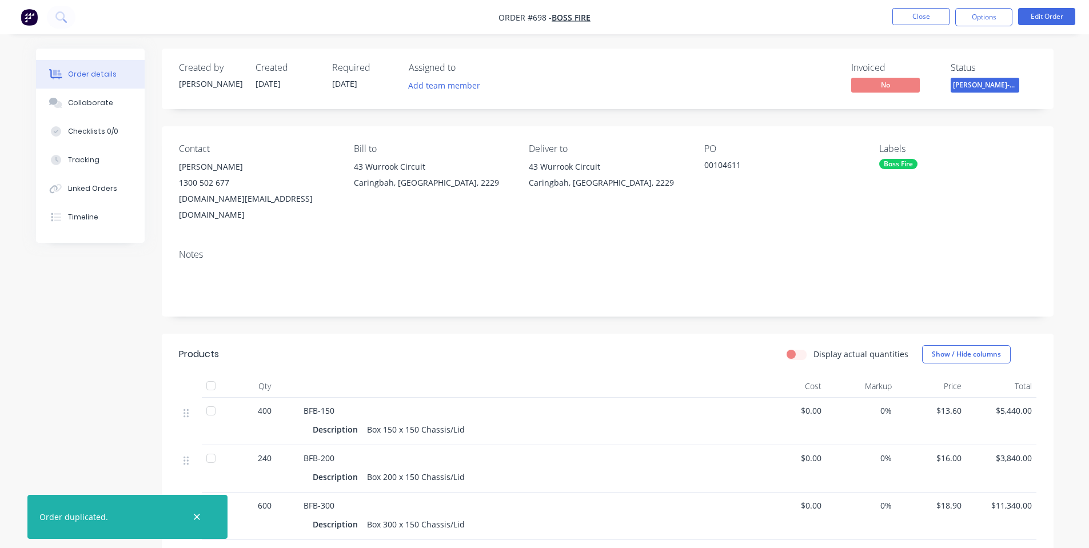
click at [902, 31] on nav "Order #698 - Boss Fire Close Options Edit Order" at bounding box center [544, 17] width 1089 height 34
click at [908, 23] on button "Close" at bounding box center [920, 16] width 57 height 17
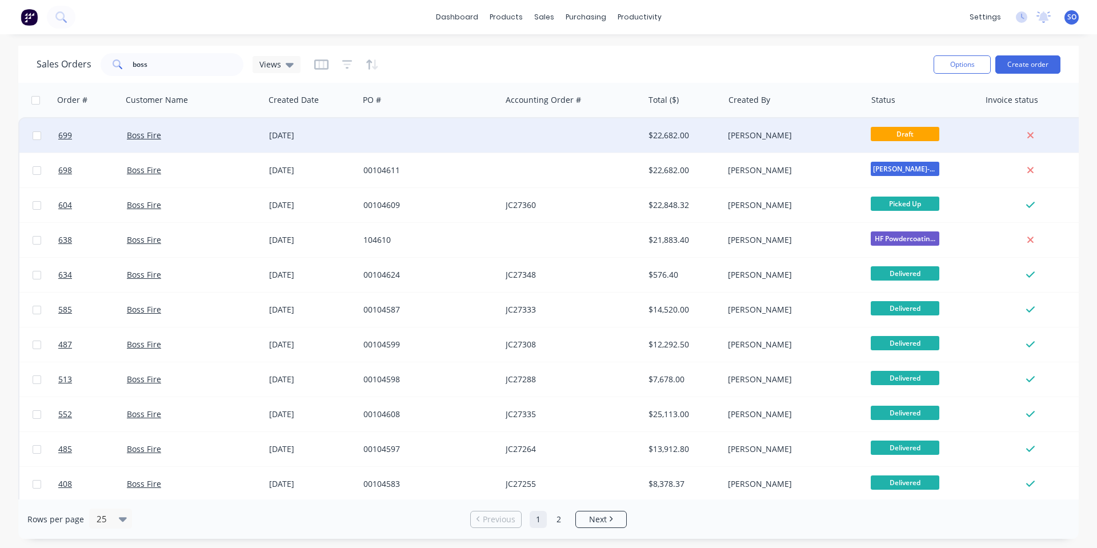
click at [421, 130] on div at bounding box center [430, 135] width 142 height 34
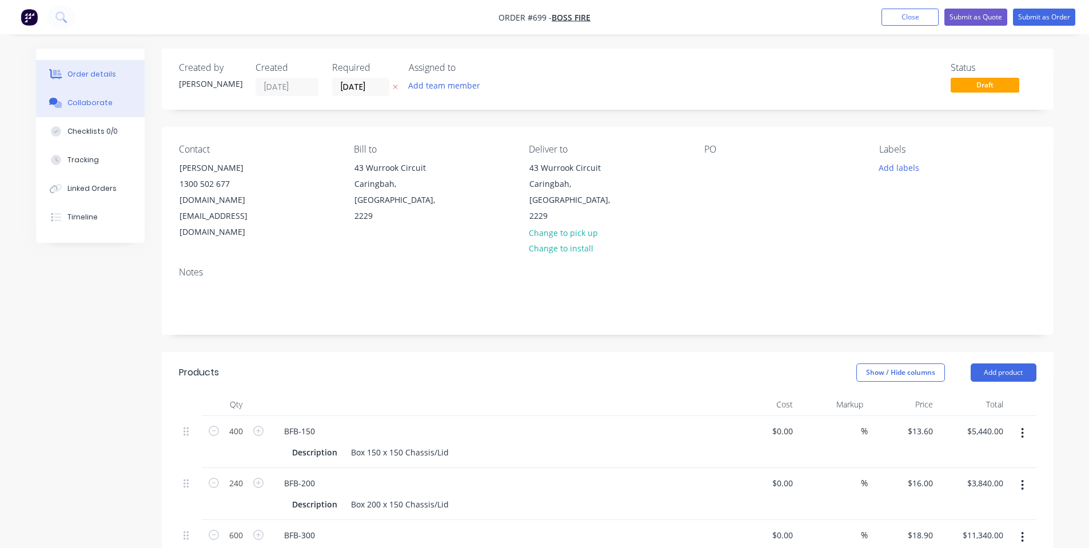
click at [95, 106] on div "Collaborate" at bounding box center [89, 103] width 45 height 10
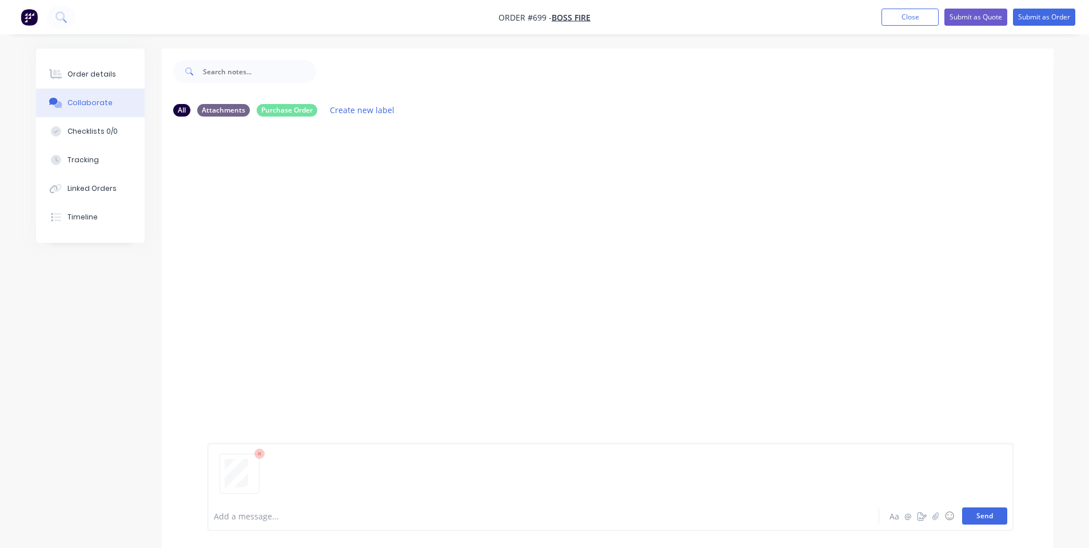
click at [996, 519] on button "Send" at bounding box center [984, 515] width 45 height 17
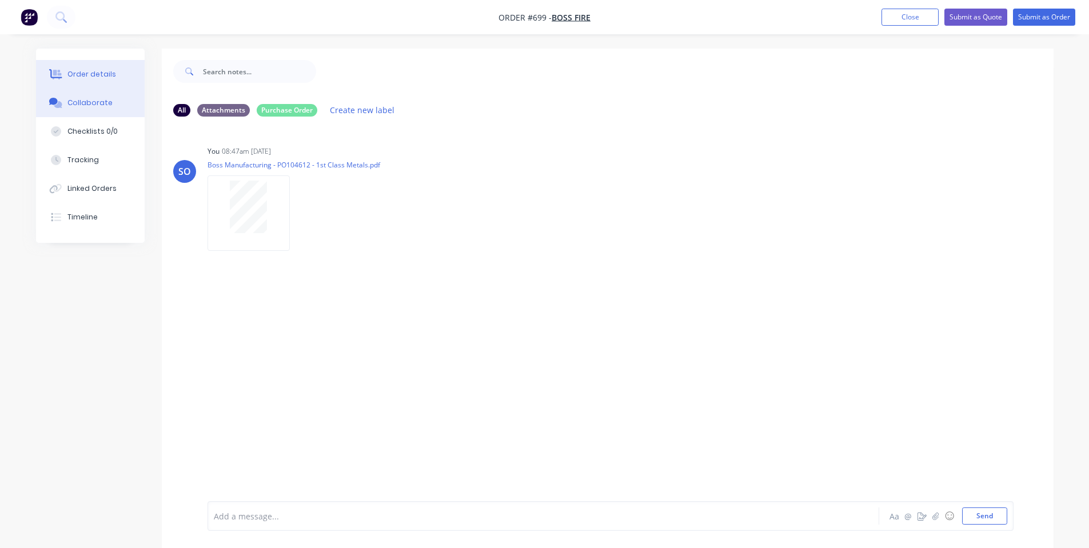
click at [82, 71] on div "Order details" at bounding box center [91, 74] width 49 height 10
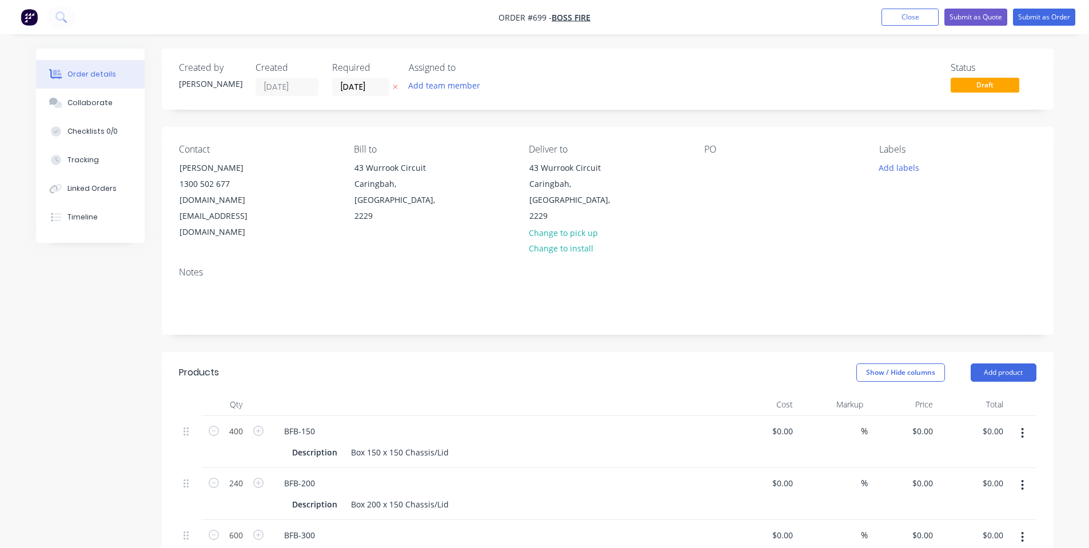
type input "$13.60"
type input "$5,440.00"
type input "$16.00"
type input "$3,840.00"
type input "$18.90"
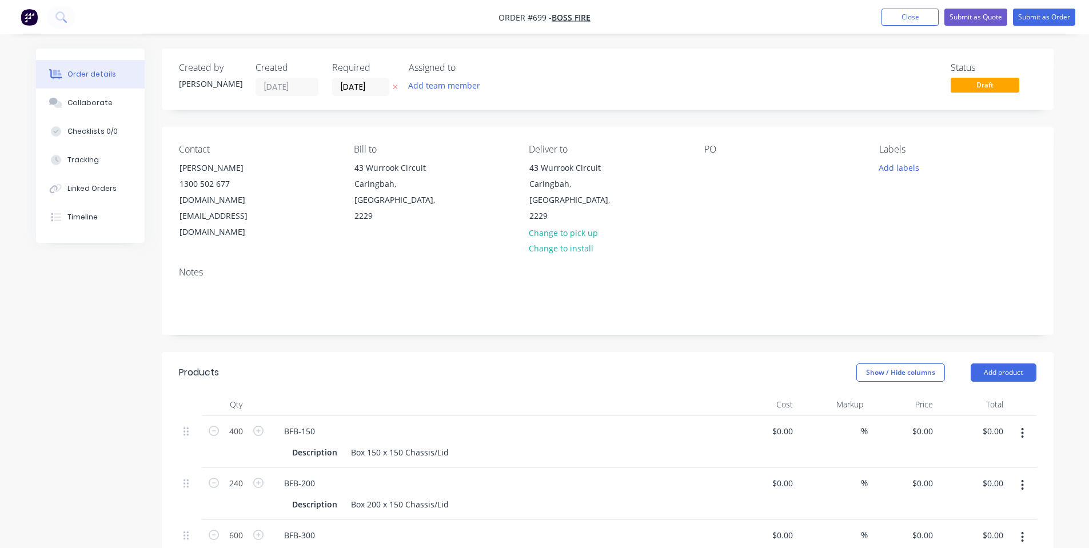
type input "$11,340.00"
click at [720, 165] on div at bounding box center [713, 167] width 18 height 17
click at [894, 161] on button "Add labels" at bounding box center [899, 166] width 53 height 15
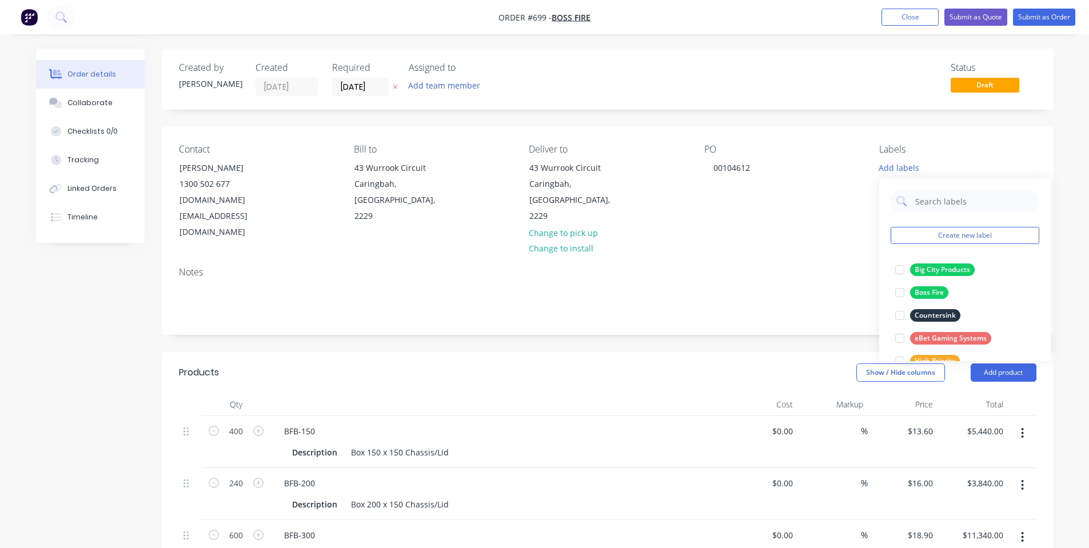
scroll to position [297, 0]
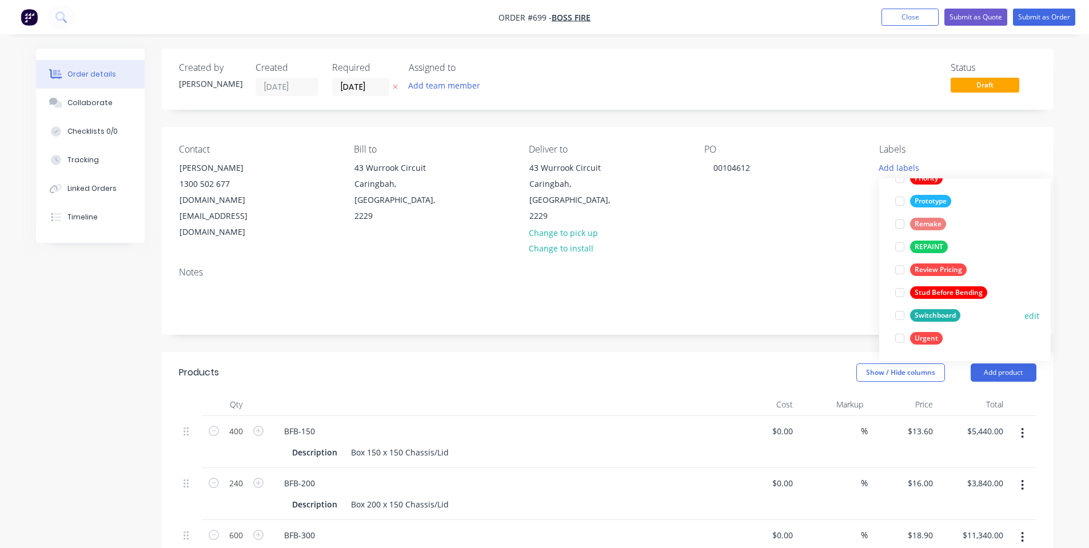
click at [937, 306] on div "Switchboard edit" at bounding box center [964, 315] width 149 height 23
click at [952, 315] on div "Switchboard" at bounding box center [935, 315] width 50 height 13
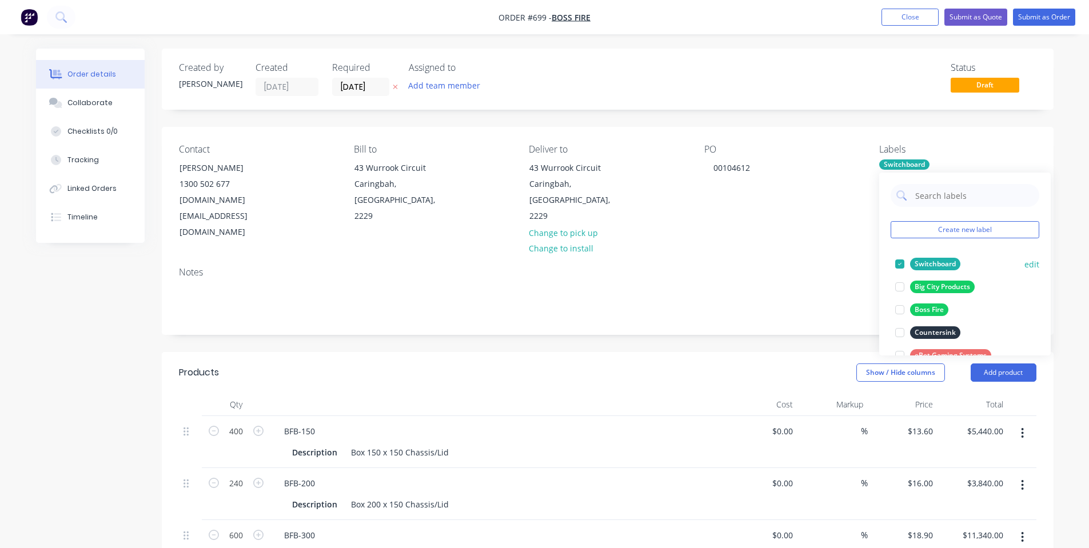
click at [929, 255] on div "Switchboard edit" at bounding box center [964, 264] width 149 height 23
click at [938, 286] on div "Big City Products" at bounding box center [942, 287] width 65 height 13
click at [938, 285] on div "Switchboard" at bounding box center [935, 287] width 50 height 13
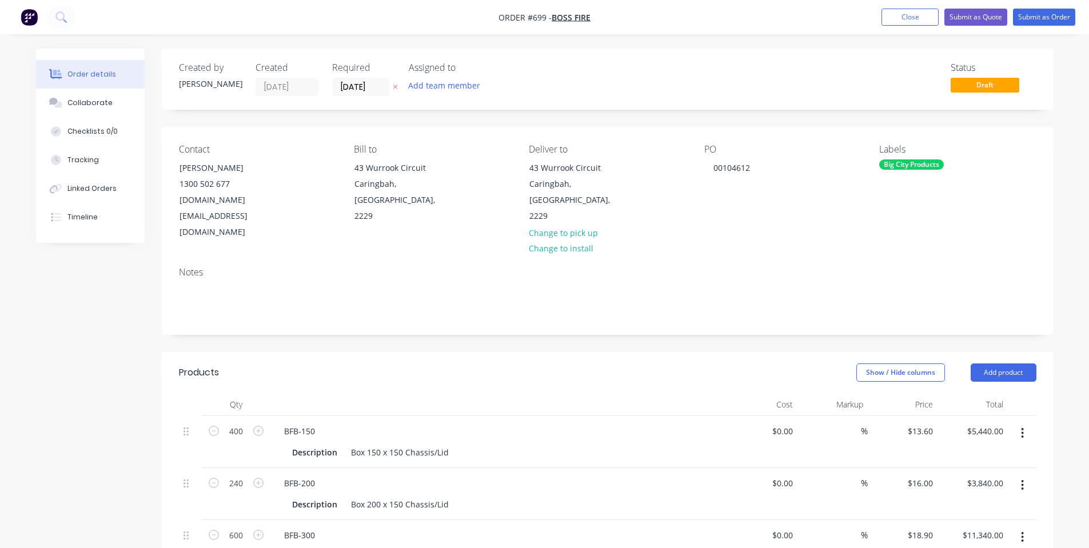
click at [819, 258] on div "Notes" at bounding box center [608, 296] width 892 height 77
click at [355, 85] on input "[DATE]" at bounding box center [361, 86] width 56 height 17
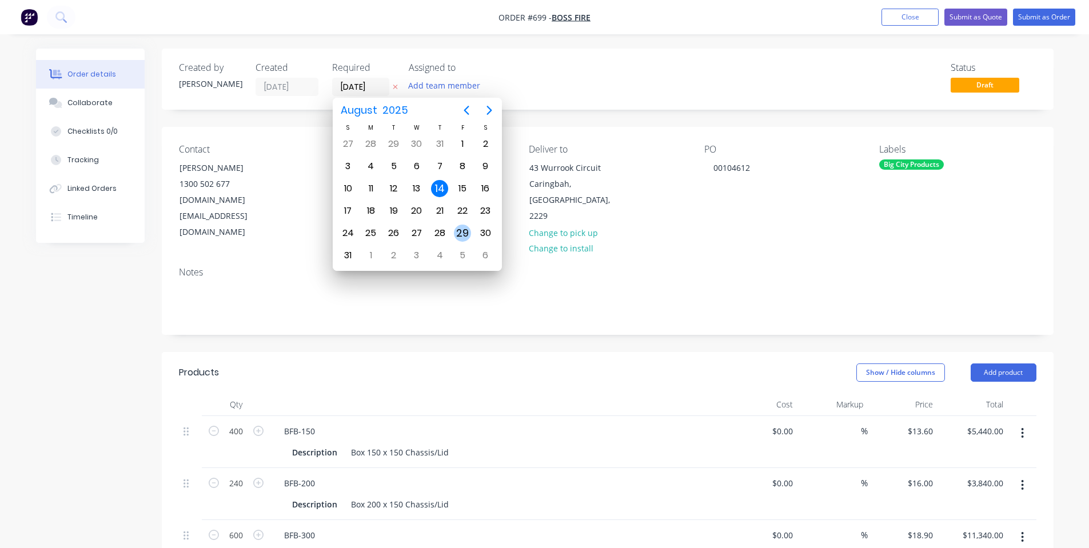
click at [465, 234] on div "29" at bounding box center [462, 233] width 17 height 17
type input "[DATE]"
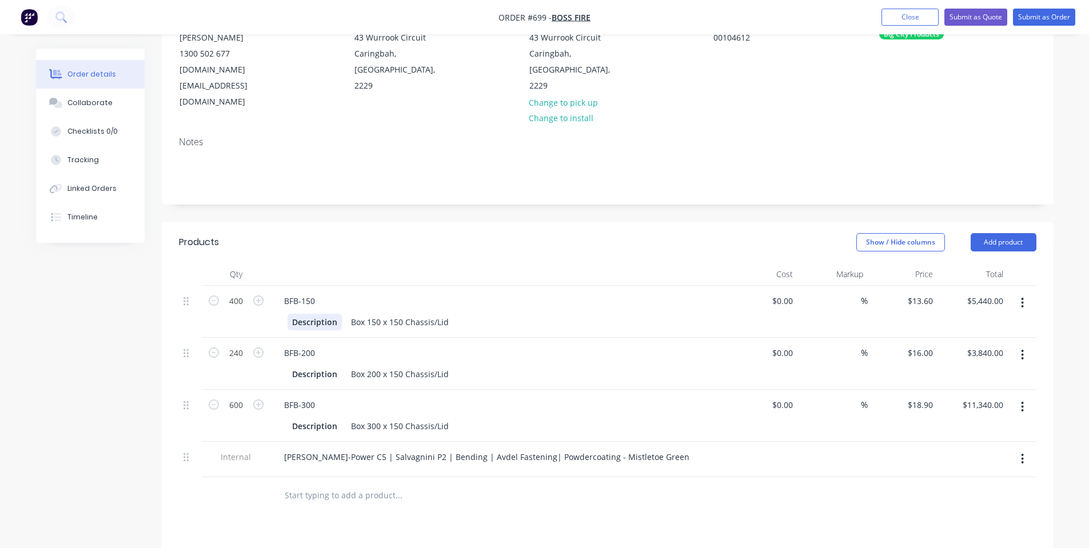
scroll to position [153, 0]
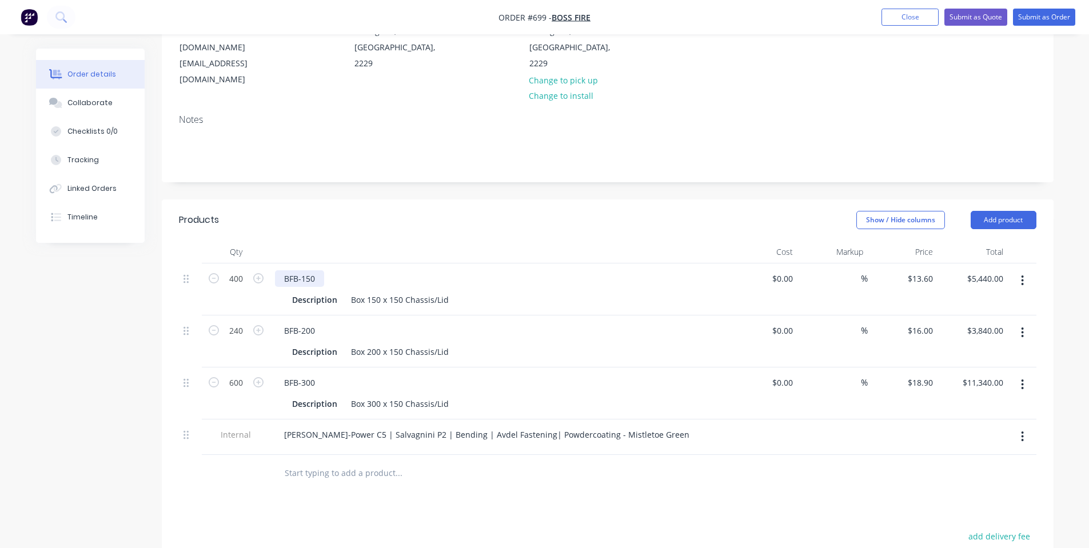
click at [313, 270] on div "BFB-150" at bounding box center [299, 278] width 49 height 17
click at [1020, 270] on button "button" at bounding box center [1022, 280] width 27 height 21
click at [997, 371] on div "Delete" at bounding box center [982, 379] width 88 height 17
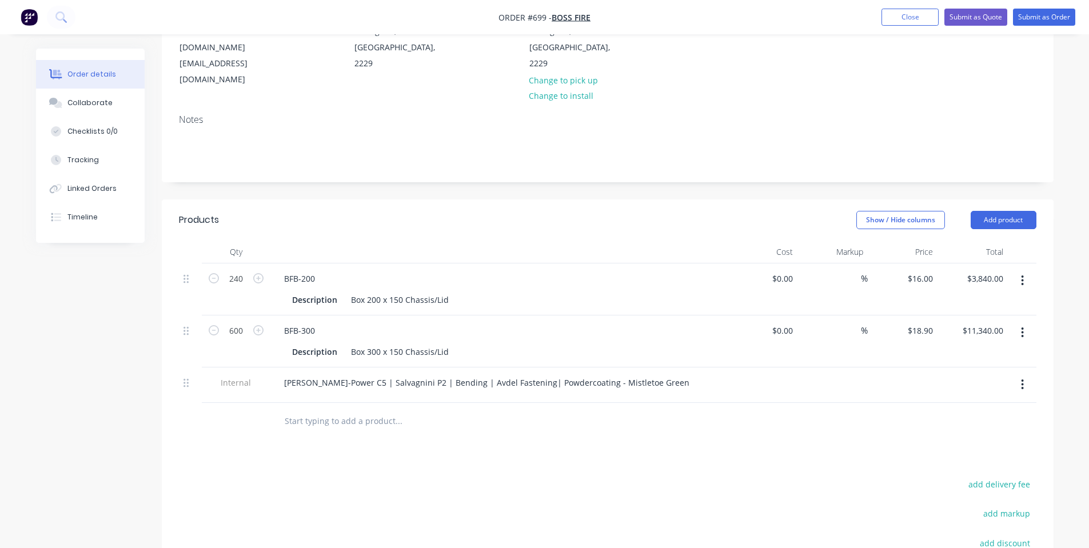
drag, startPoint x: 325, startPoint y: 378, endPoint x: 317, endPoint y: 377, distance: 7.5
click at [326, 410] on input "text" at bounding box center [398, 421] width 229 height 23
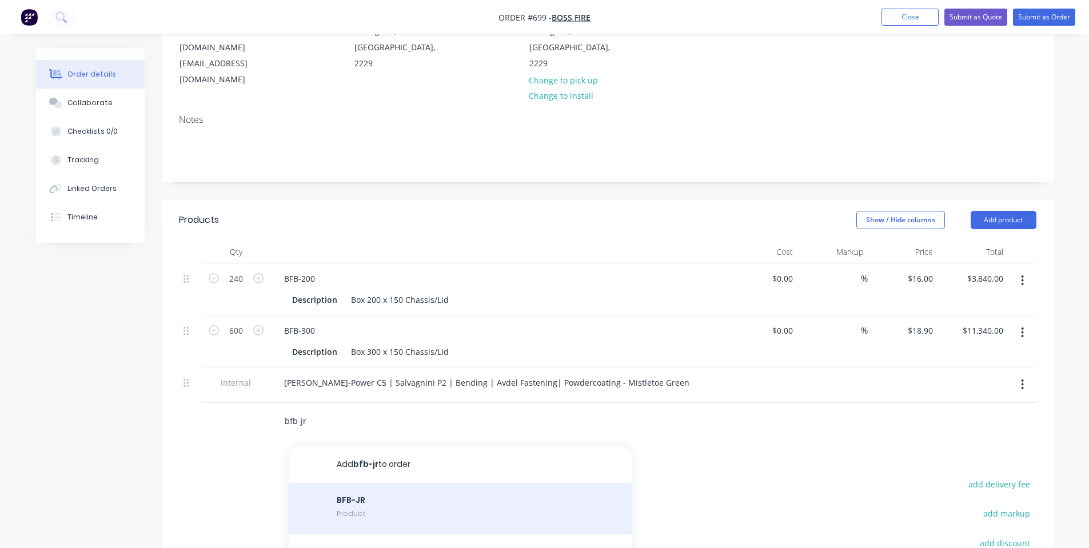
type input "bfb-jr"
click at [474, 491] on div "BFB-JR Product" at bounding box center [460, 508] width 343 height 51
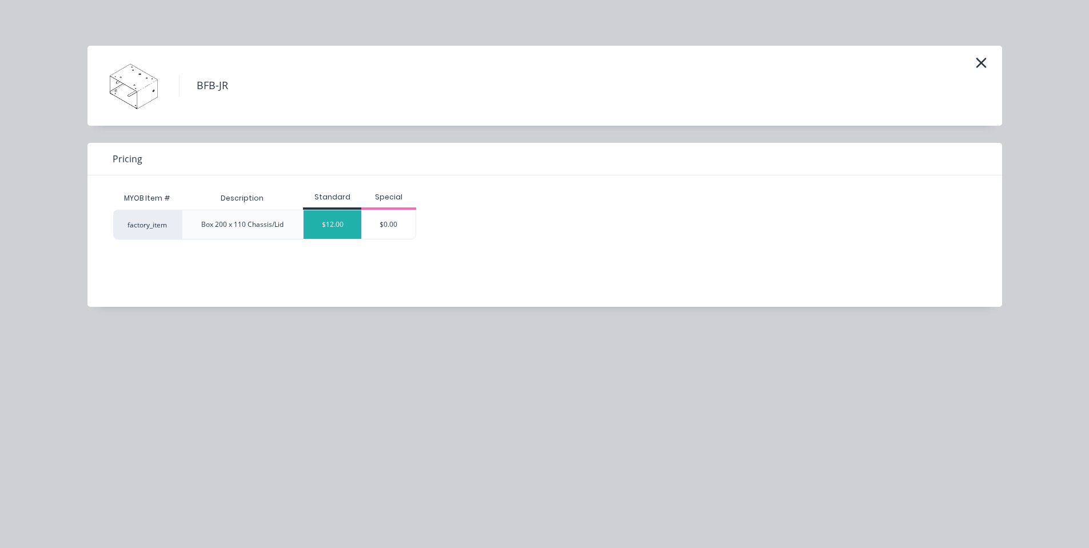
click at [337, 233] on div "$12.00" at bounding box center [332, 224] width 58 height 29
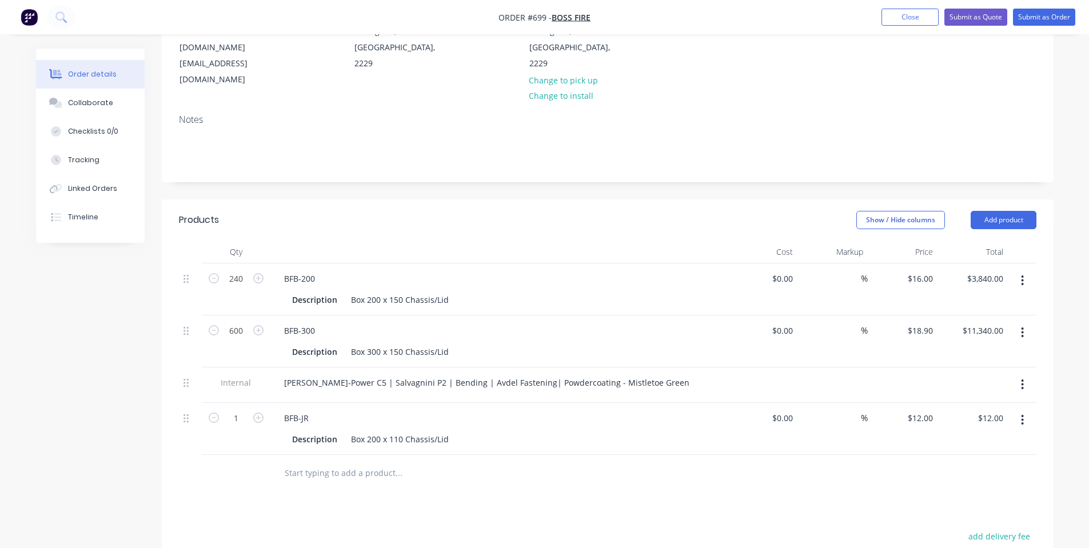
click at [322, 462] on input "text" at bounding box center [398, 473] width 229 height 23
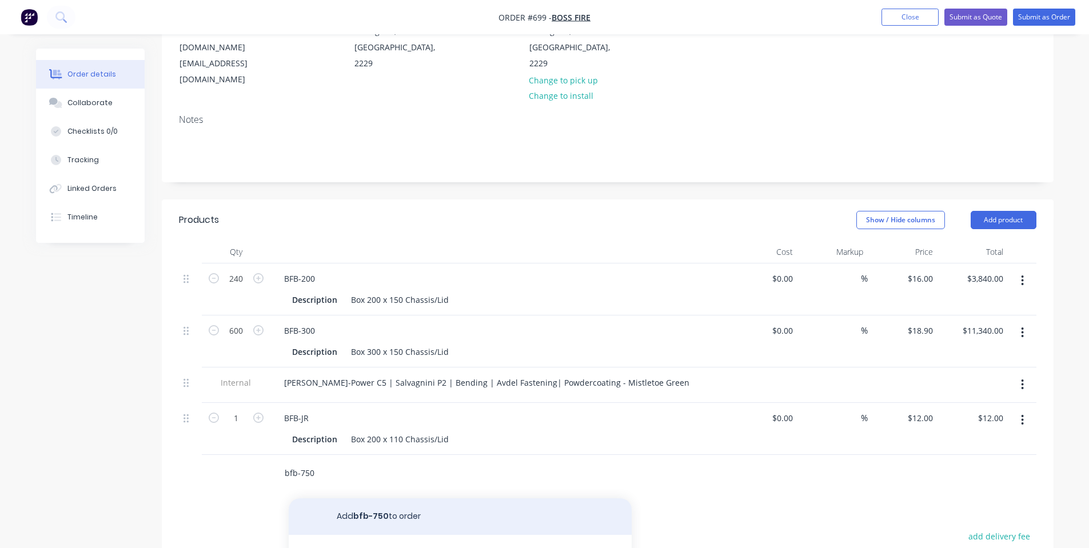
type input "bfb-750"
click at [338, 501] on button "Add bfb-750 to order" at bounding box center [460, 516] width 343 height 37
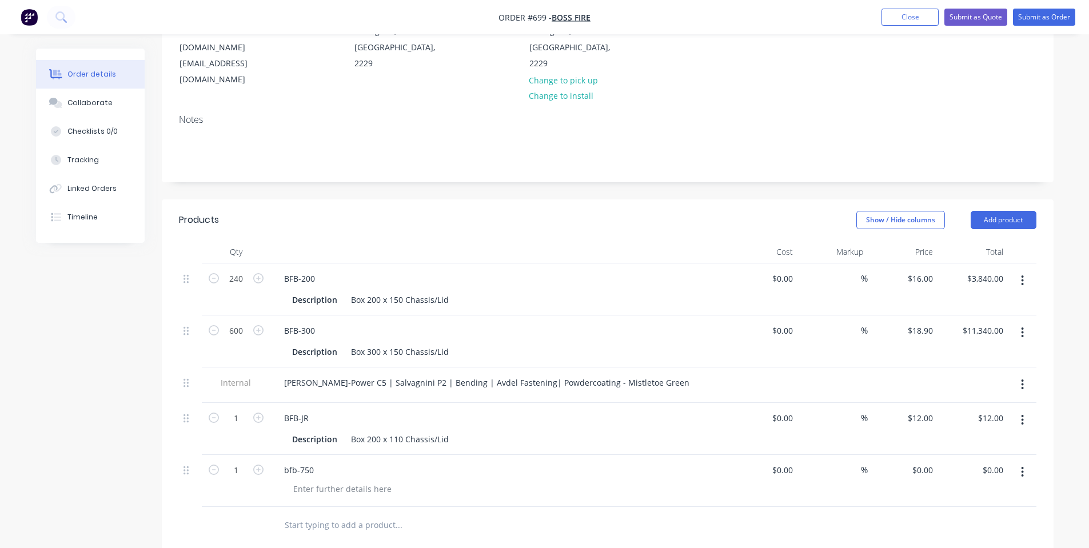
click at [1029, 462] on button "button" at bounding box center [1022, 472] width 27 height 21
click at [347, 462] on input "text" at bounding box center [398, 473] width 229 height 23
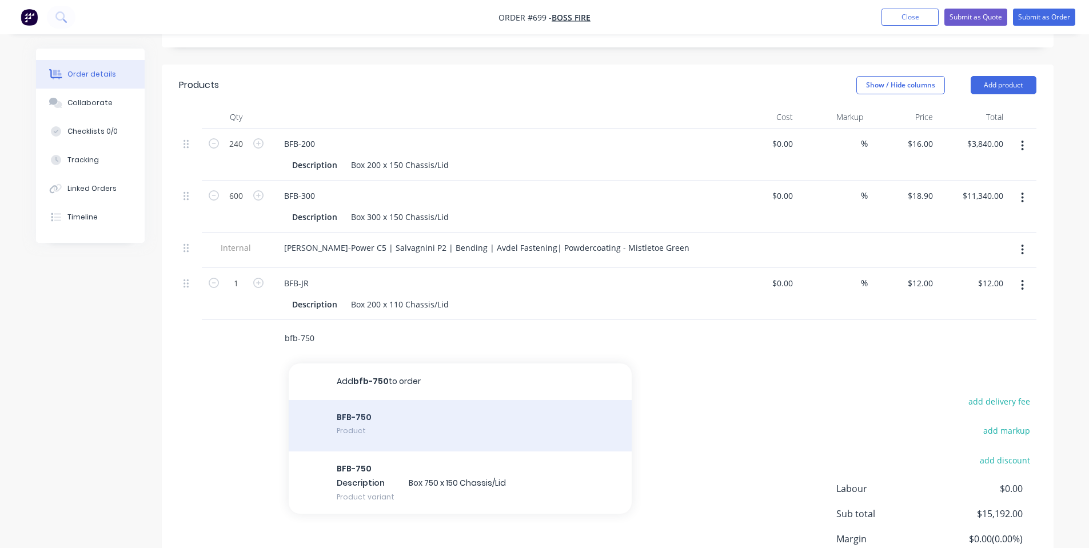
scroll to position [305, 0]
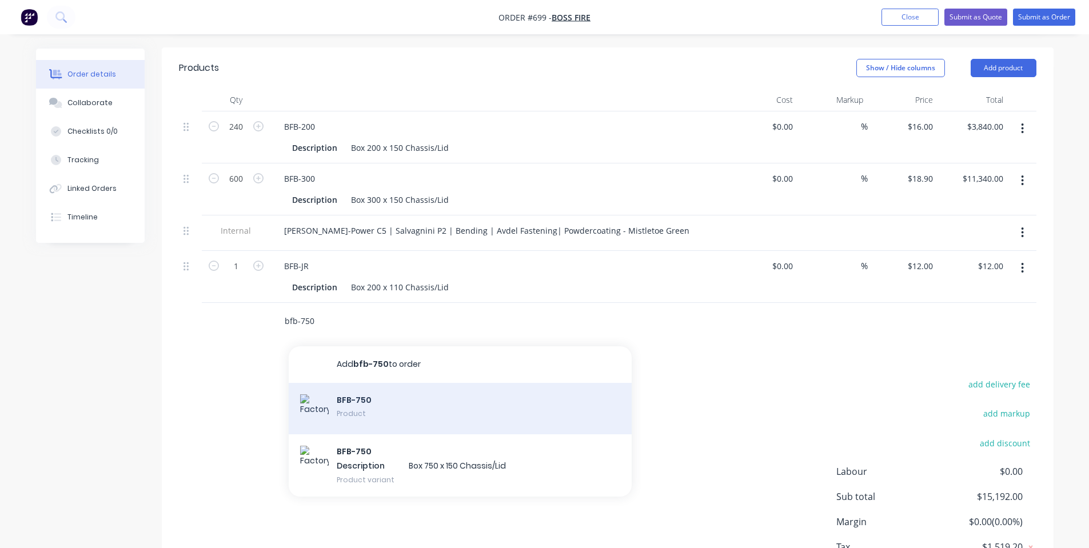
type input "bfb-750"
click at [399, 390] on div "BFB-750 Product" at bounding box center [460, 408] width 343 height 51
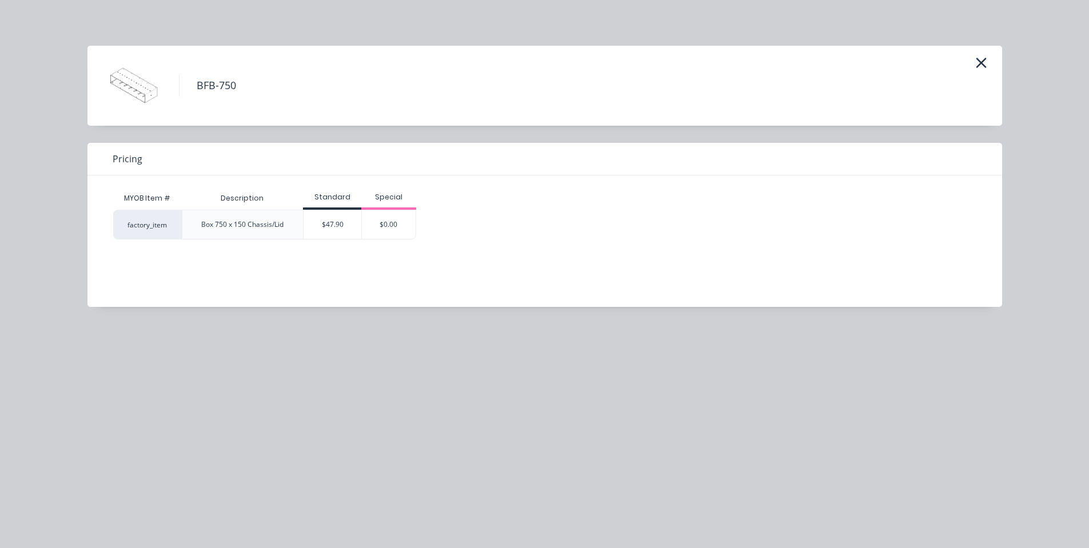
click at [312, 230] on div "$47.90" at bounding box center [332, 224] width 58 height 29
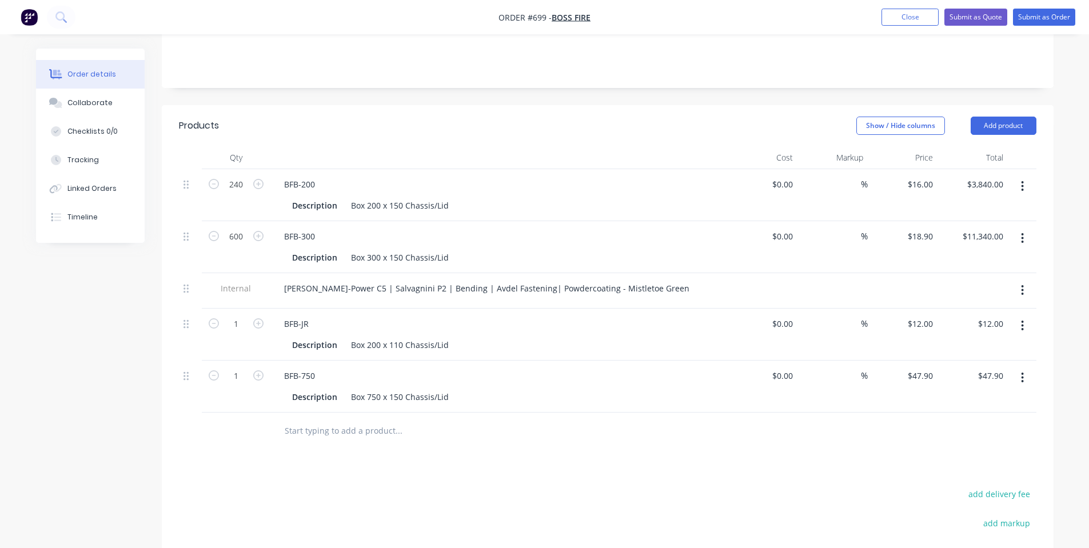
scroll to position [153, 0]
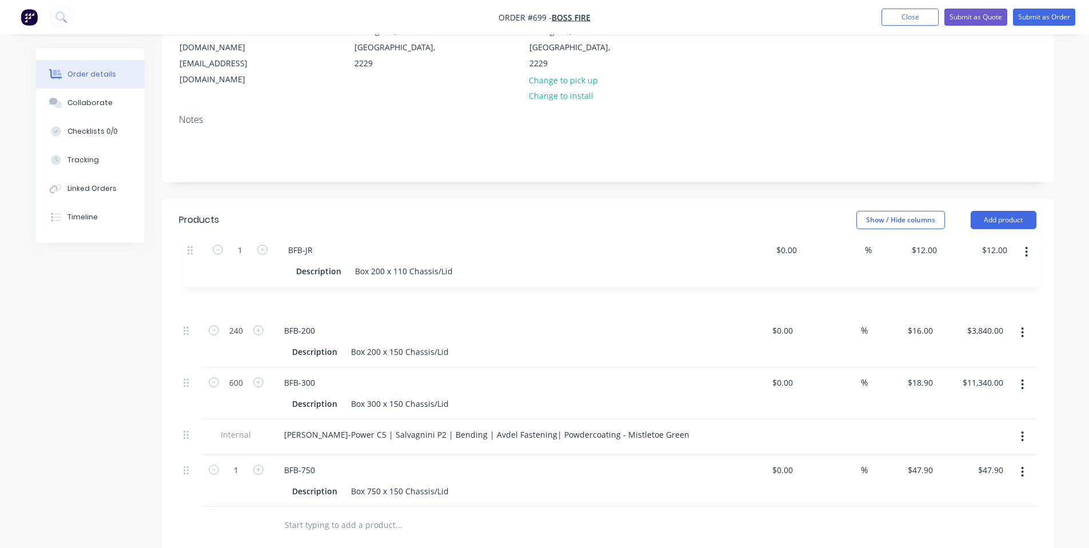
drag, startPoint x: 193, startPoint y: 384, endPoint x: 200, endPoint y: 237, distance: 147.6
click at [200, 263] on div "240 BFB-200 Description Box 200 x 150 Chassis/Lid $0.00 $0.00 % $16.00 $16.00 $…" at bounding box center [607, 384] width 857 height 243
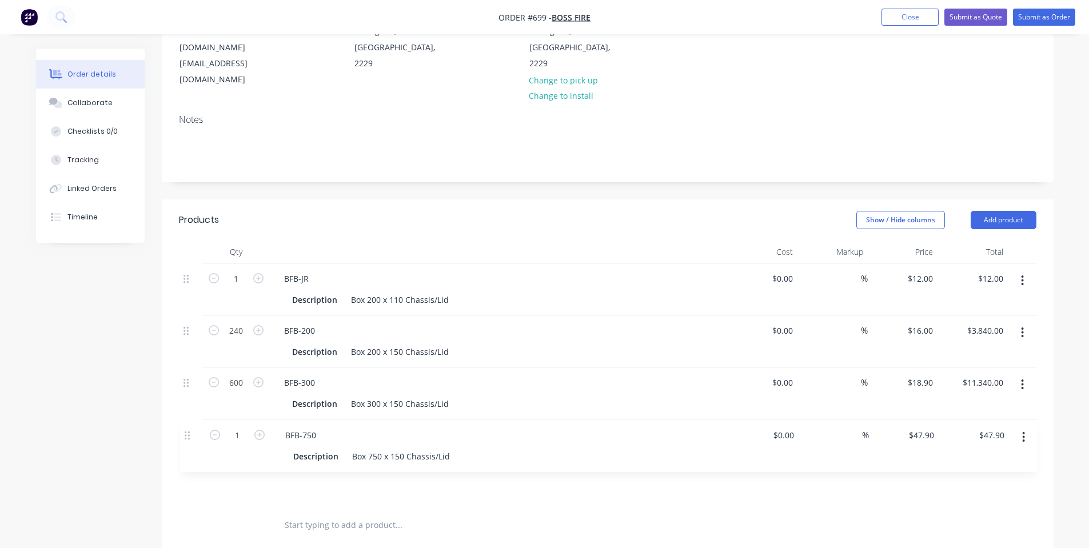
scroll to position [158, 0]
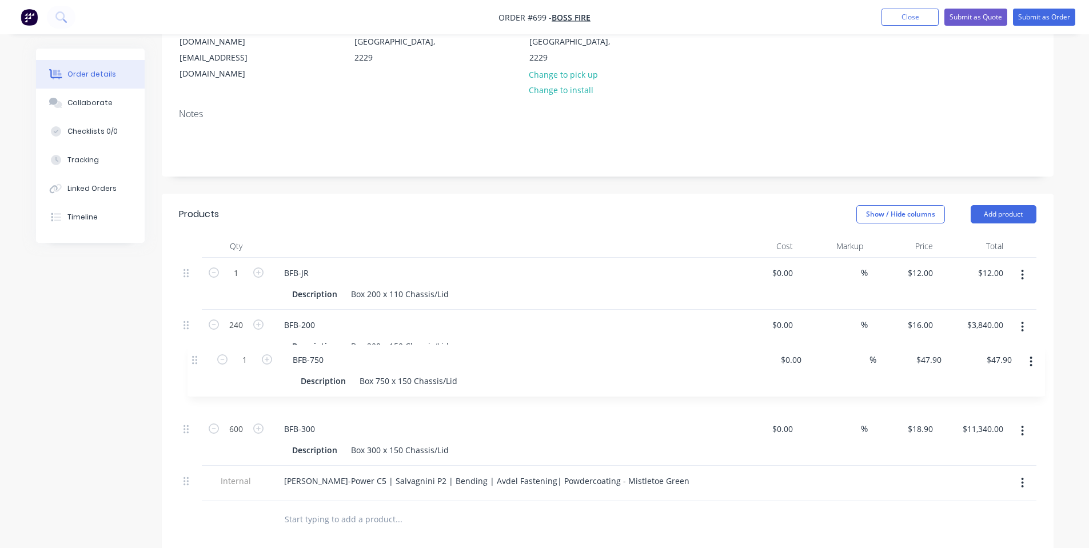
drag, startPoint x: 185, startPoint y: 434, endPoint x: 193, endPoint y: 358, distance: 76.4
click at [193, 358] on div "1 BFB-JR Description Box 200 x 110 Chassis/Lid $0.00 $0.00 % $12.00 $12.00 $12.…" at bounding box center [607, 379] width 857 height 243
click at [194, 365] on div "1 BFB-JR Description Box 200 x 110 Chassis/Lid $0.00 $0.00 % $12.00 $12.00 $12.…" at bounding box center [607, 379] width 857 height 243
drag, startPoint x: 187, startPoint y: 352, endPoint x: 187, endPoint y: 372, distance: 20.0
click at [187, 372] on div at bounding box center [190, 388] width 23 height 52
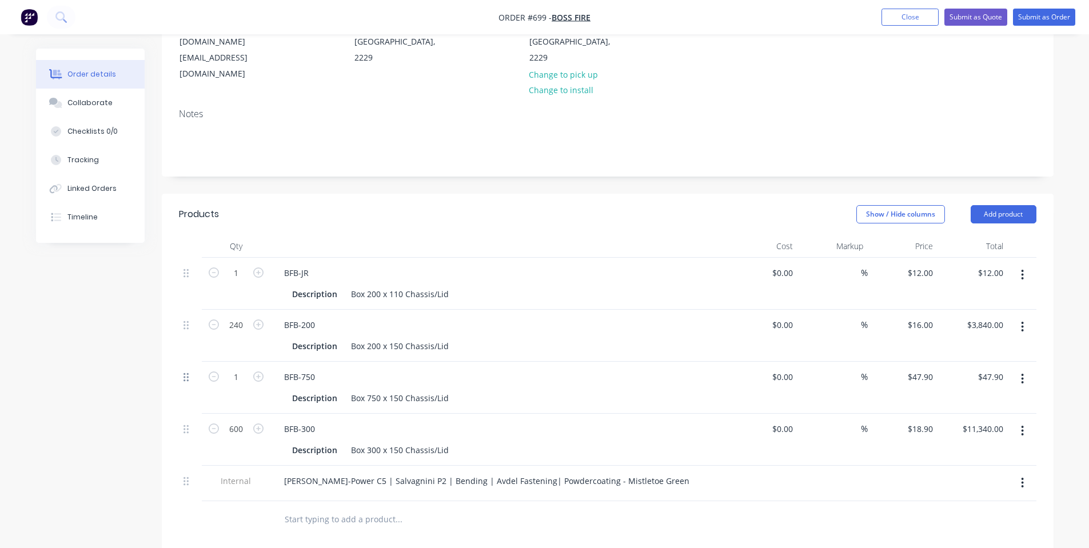
click at [186, 372] on icon at bounding box center [185, 377] width 5 height 10
drag, startPoint x: 189, startPoint y: 382, endPoint x: 187, endPoint y: 371, distance: 11.7
click at [190, 385] on div "1 BFB-JR Description Box 200 x 110 Chassis/Lid $0.00 $0.00 % $12.00 $12.00 $12.…" at bounding box center [607, 379] width 857 height 243
drag, startPoint x: 186, startPoint y: 343, endPoint x: 187, endPoint y: 382, distance: 38.9
click at [187, 382] on div "1 BFB-JR Description Box 200 x 110 Chassis/Lid $0.00 $0.00 % $12.00 $12.00 $12.…" at bounding box center [607, 379] width 857 height 243
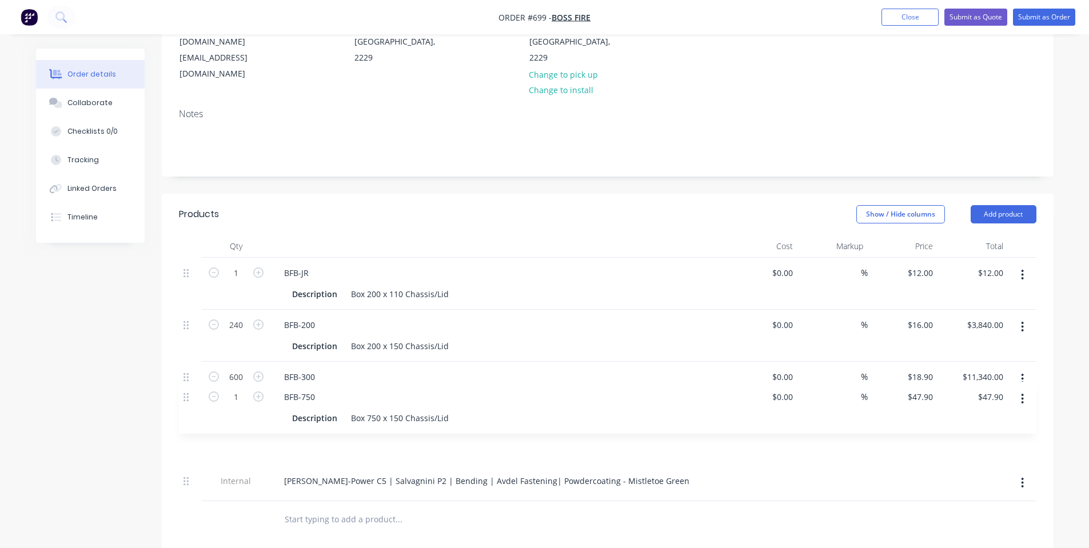
click at [134, 396] on div "Created by [PERSON_NAME] Created [DATE] Required [DATE] Assigned to Add team me…" at bounding box center [544, 360] width 1017 height 940
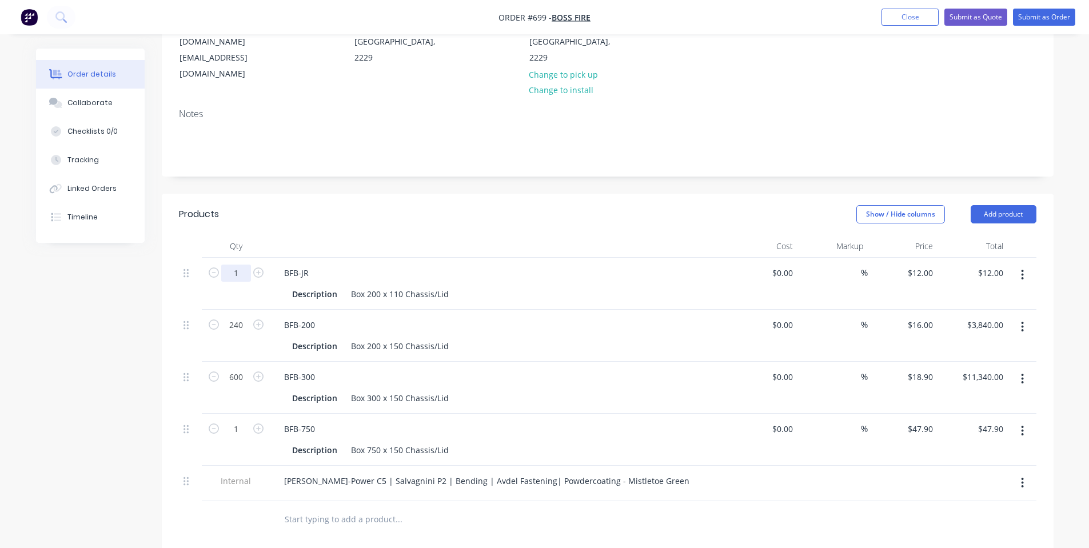
click at [240, 265] on input "1" at bounding box center [236, 273] width 30 height 17
type input "250"
type input "$3,000.00"
click at [247, 282] on input "1" at bounding box center [236, 273] width 30 height 17
type input "15"
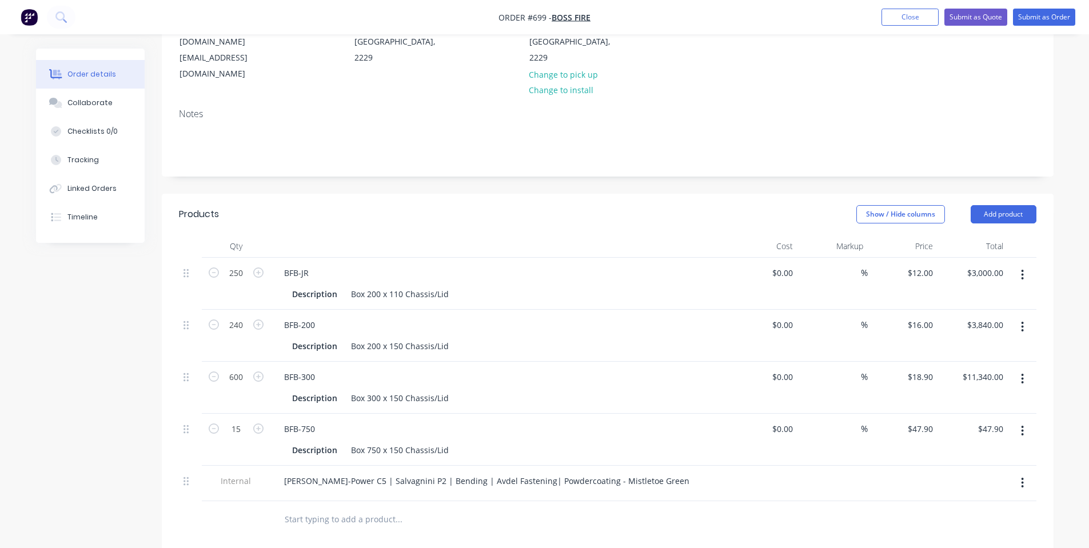
type input "$718.50"
click at [379, 151] on div "Created by [PERSON_NAME] Created [DATE] Required [DATE] Assigned to Add team me…" at bounding box center [608, 351] width 892 height 922
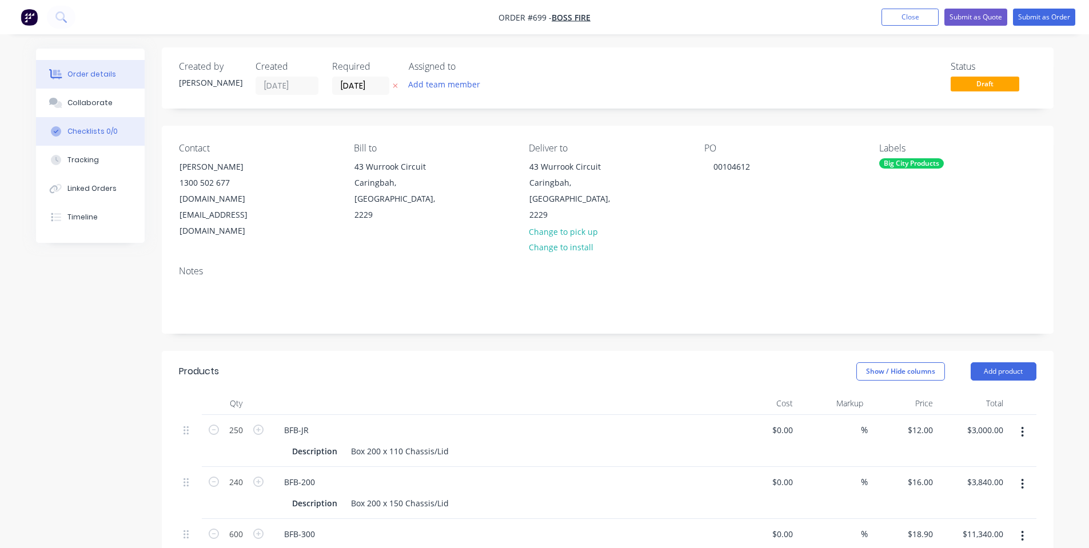
scroll to position [0, 0]
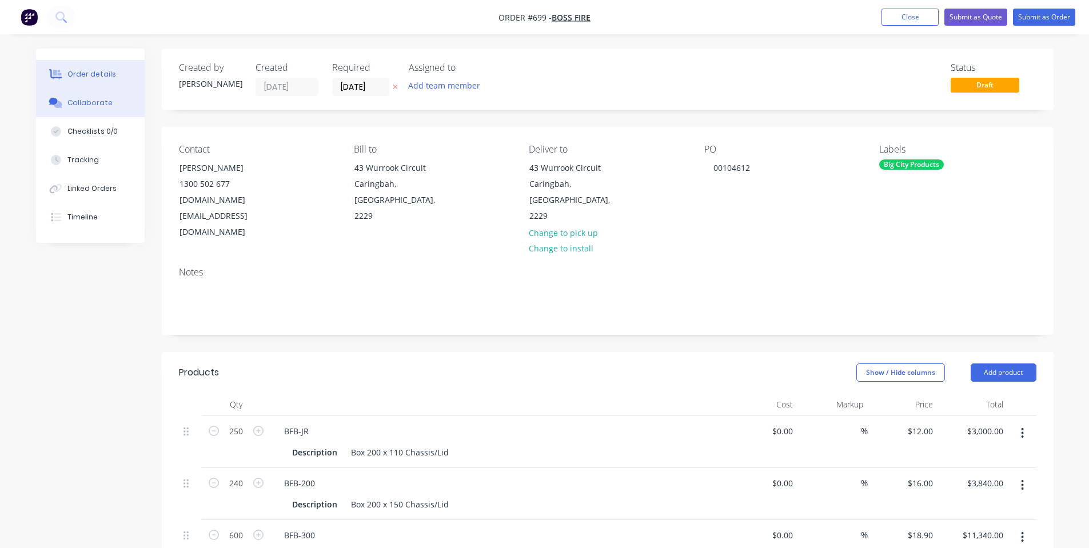
click at [122, 116] on button "Collaborate" at bounding box center [90, 103] width 109 height 29
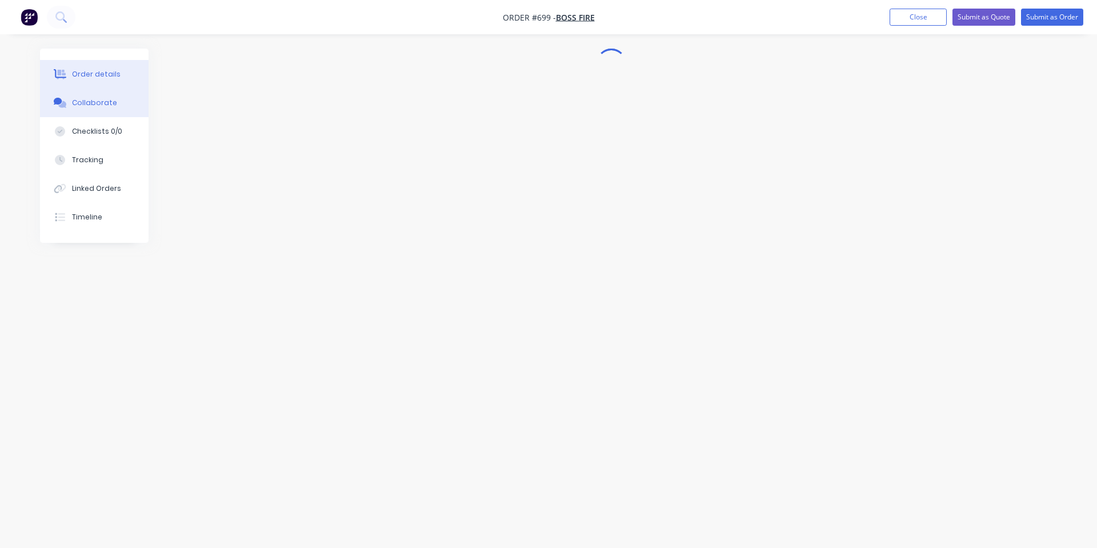
click at [110, 82] on button "Order details" at bounding box center [94, 74] width 109 height 29
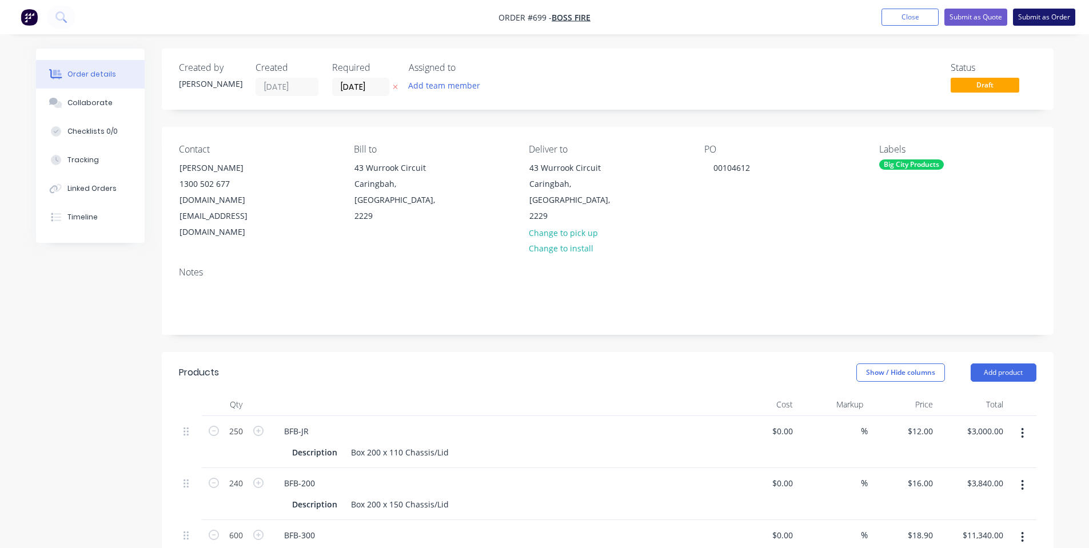
click at [1032, 22] on button "Submit as Order" at bounding box center [1044, 17] width 62 height 17
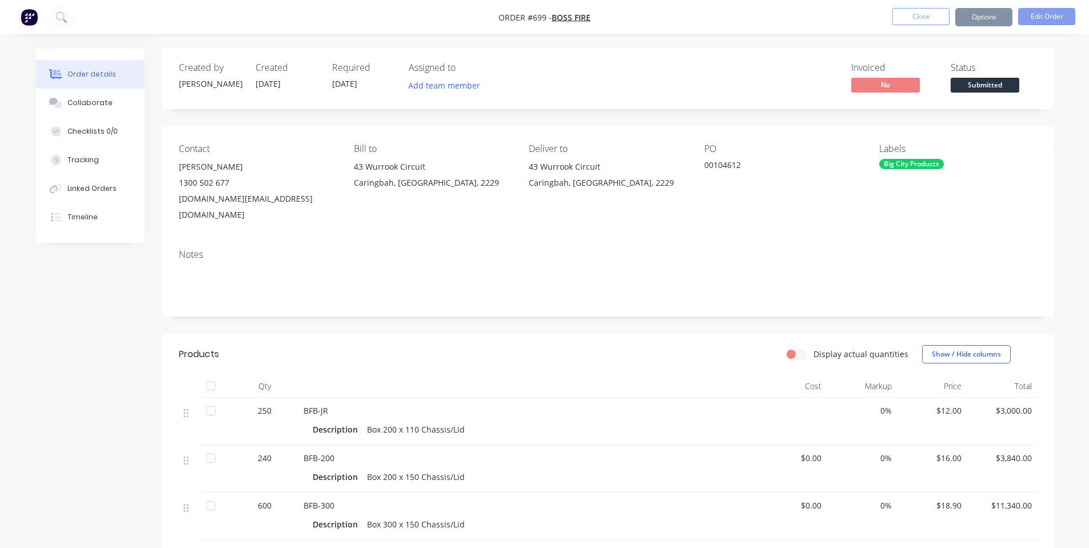
drag, startPoint x: 993, startPoint y: 58, endPoint x: 978, endPoint y: 99, distance: 44.1
click at [978, 99] on div "Created by [PERSON_NAME] Created [DATE] Required [DATE] Assigned to Add team me…" at bounding box center [608, 79] width 892 height 61
click at [982, 85] on span "Submitted" at bounding box center [984, 85] width 69 height 14
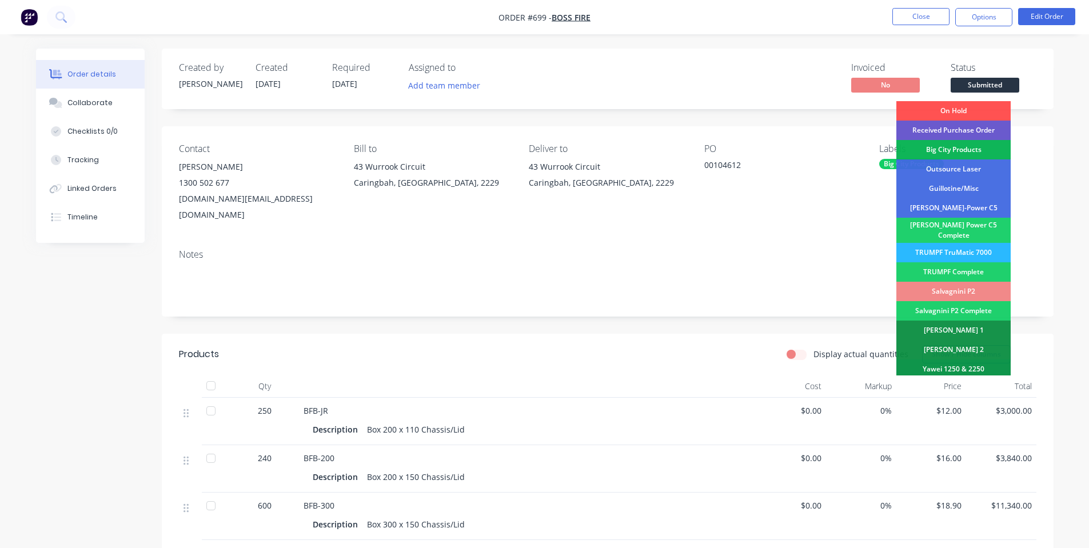
click at [986, 129] on div "Received Purchase Order" at bounding box center [953, 130] width 114 height 19
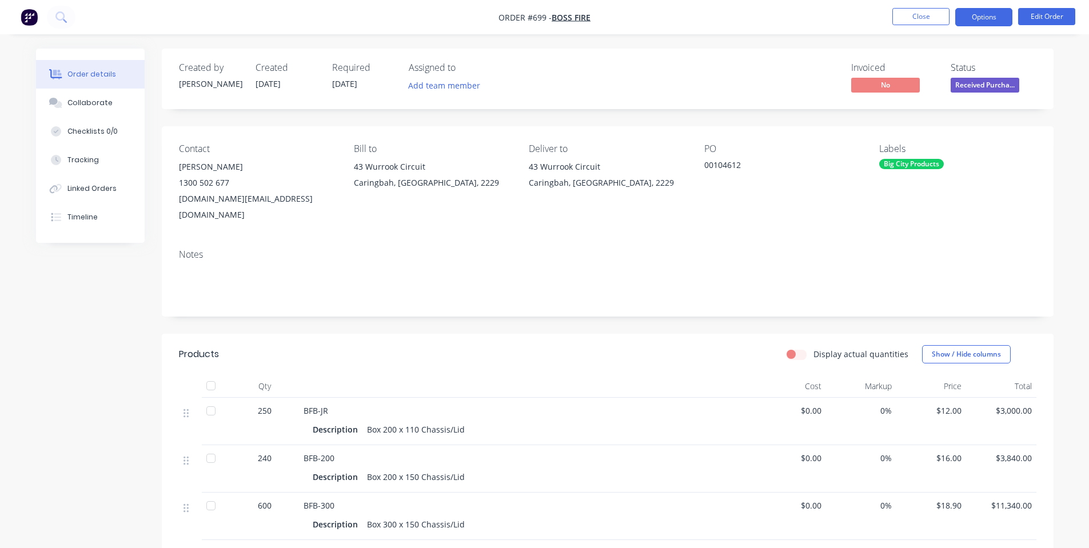
click at [982, 14] on button "Options" at bounding box center [983, 17] width 57 height 18
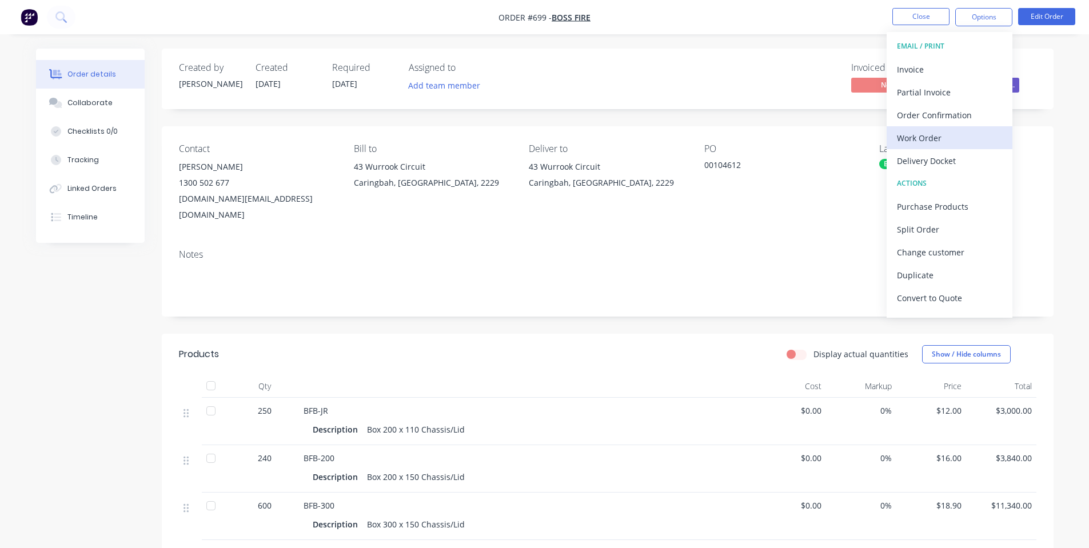
click at [961, 134] on div "Work Order" at bounding box center [949, 138] width 105 height 17
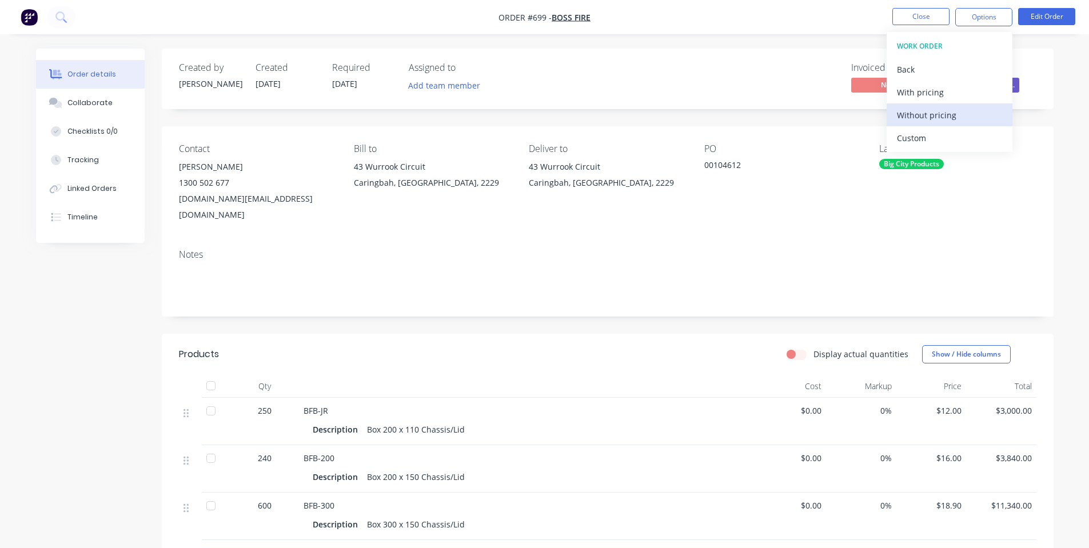
click at [930, 115] on div "Without pricing" at bounding box center [949, 115] width 105 height 17
